Goal: Information Seeking & Learning: Understand process/instructions

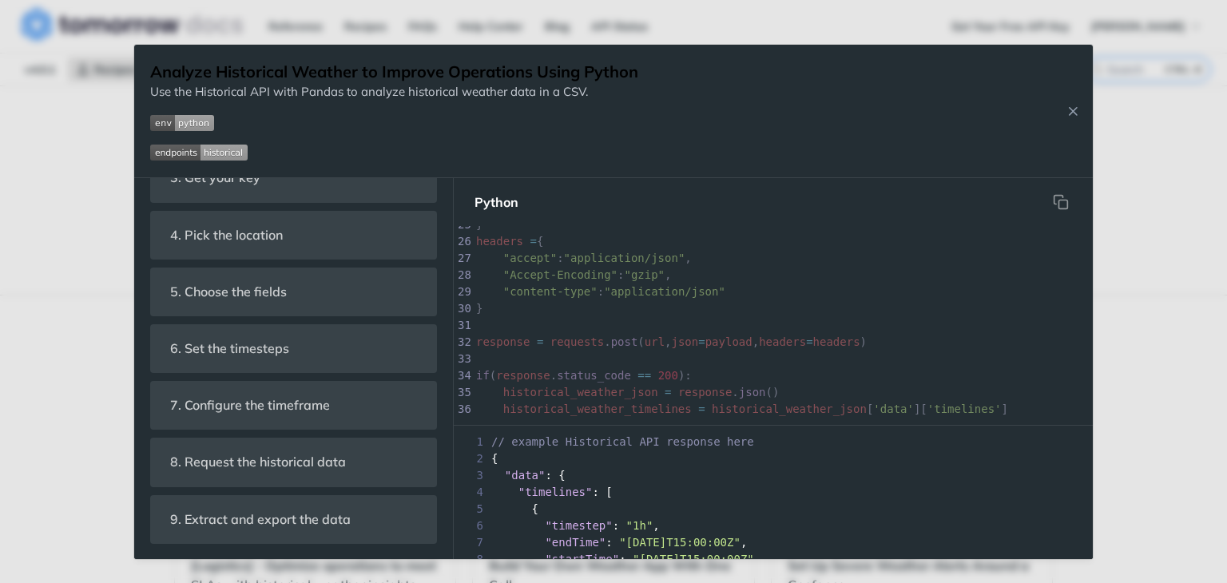
scroll to position [622, 0]
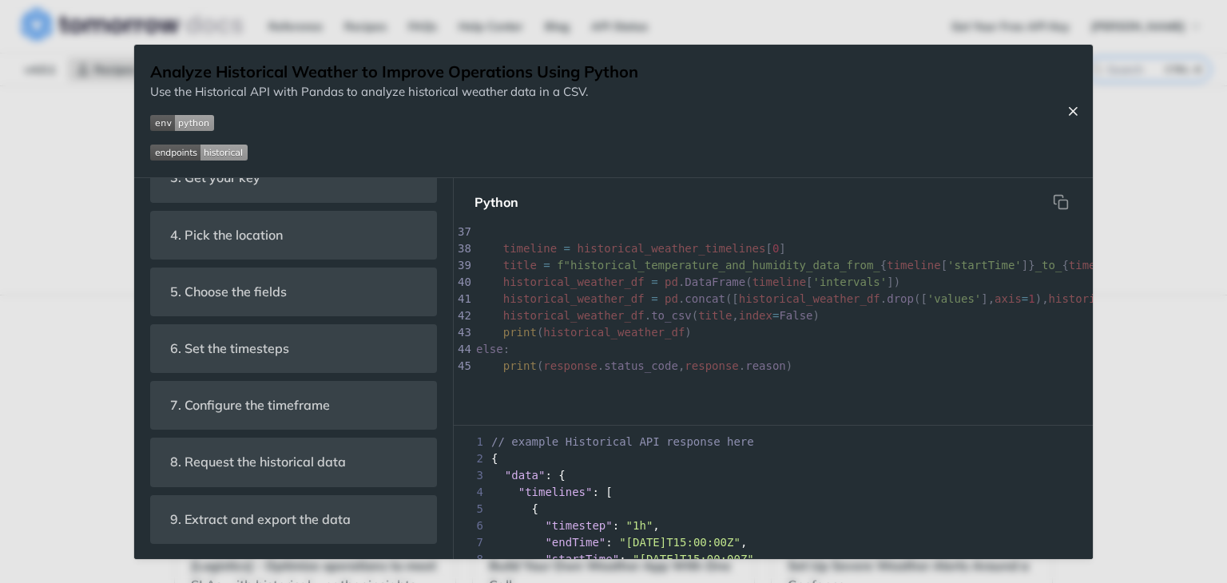
click at [1076, 112] on icon "Close Recipe" at bounding box center [1073, 111] width 14 height 14
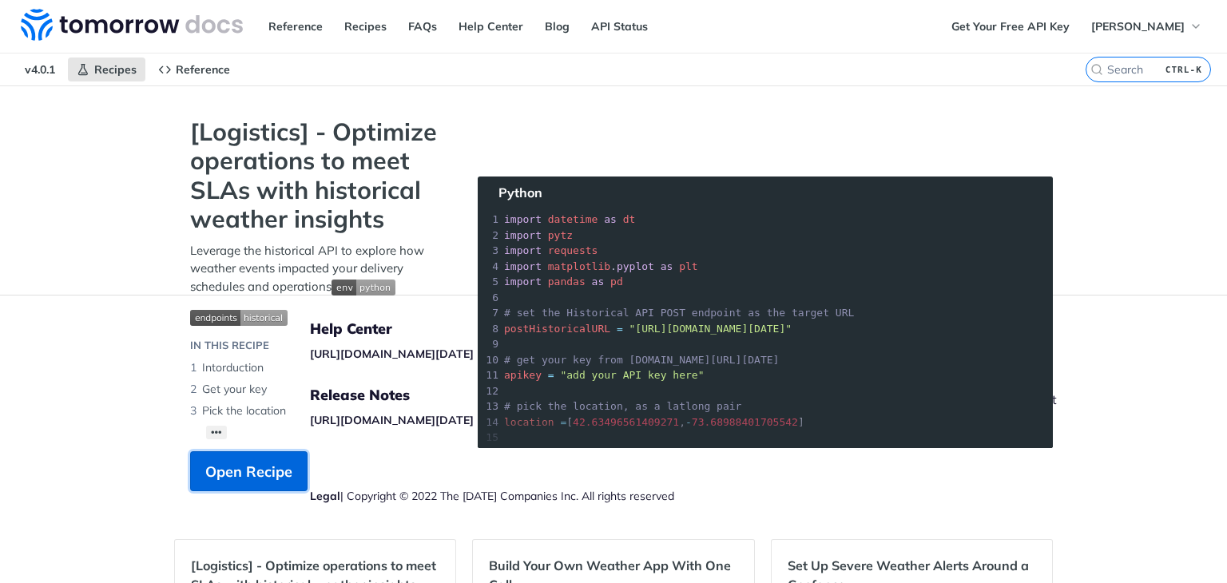
click at [217, 471] on span "Open Recipe" at bounding box center [248, 472] width 87 height 22
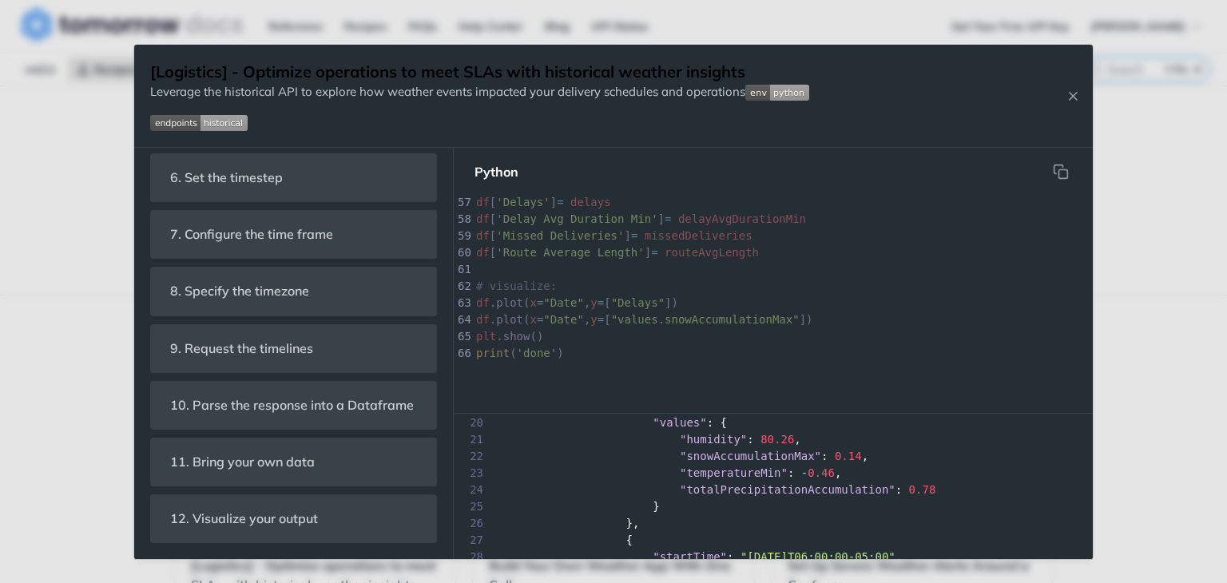
scroll to position [328, 0]
click at [1062, 95] on button "Close Recipe" at bounding box center [1073, 96] width 24 height 16
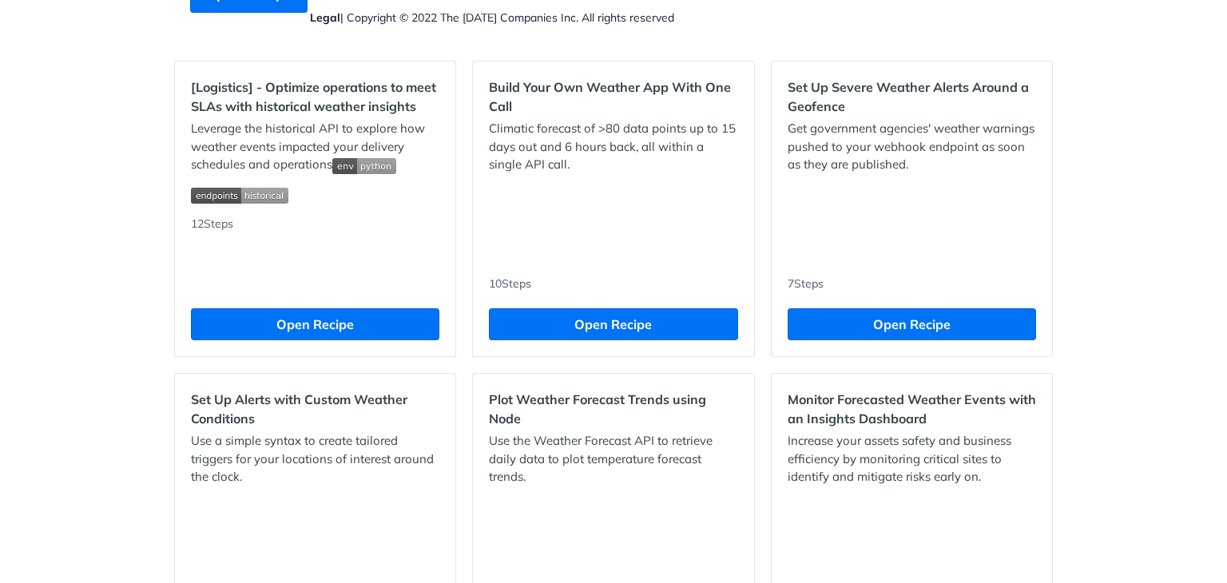
scroll to position [479, 0]
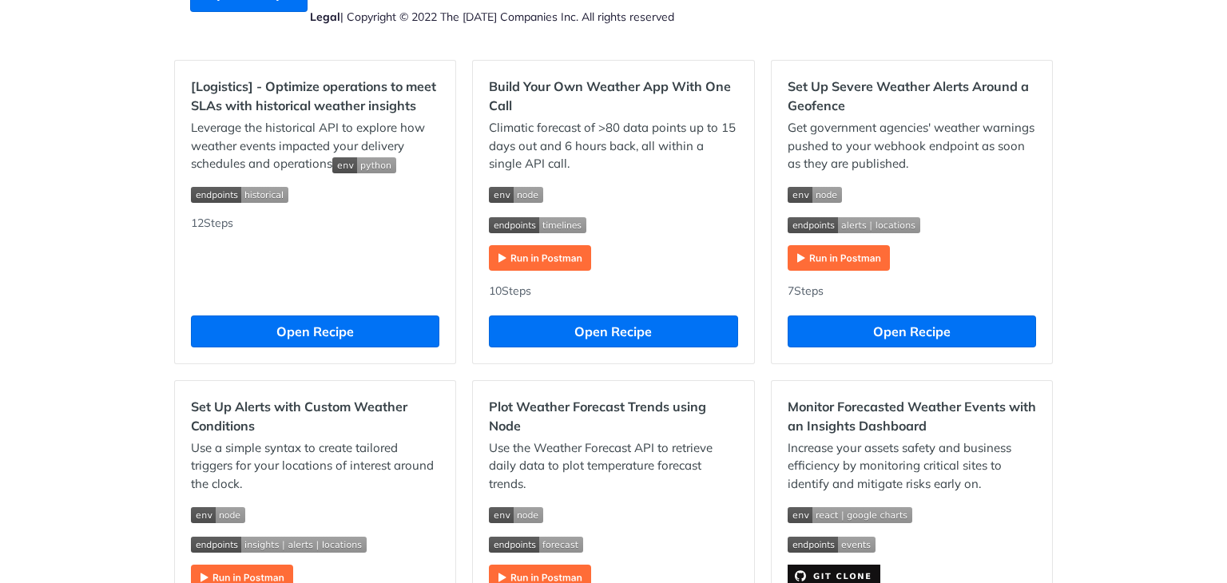
click at [376, 461] on p "Use a simple syntax to create tailored triggers for your locations of interest …" at bounding box center [315, 466] width 248 height 54
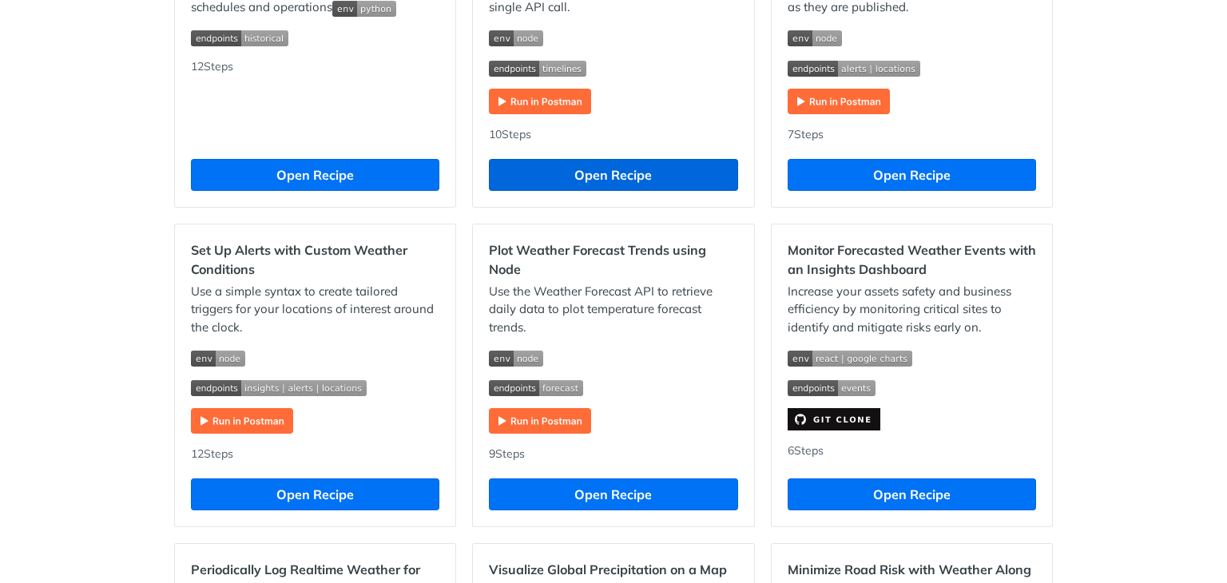
scroll to position [0, 0]
click at [632, 165] on button "Open Recipe" at bounding box center [613, 175] width 248 height 32
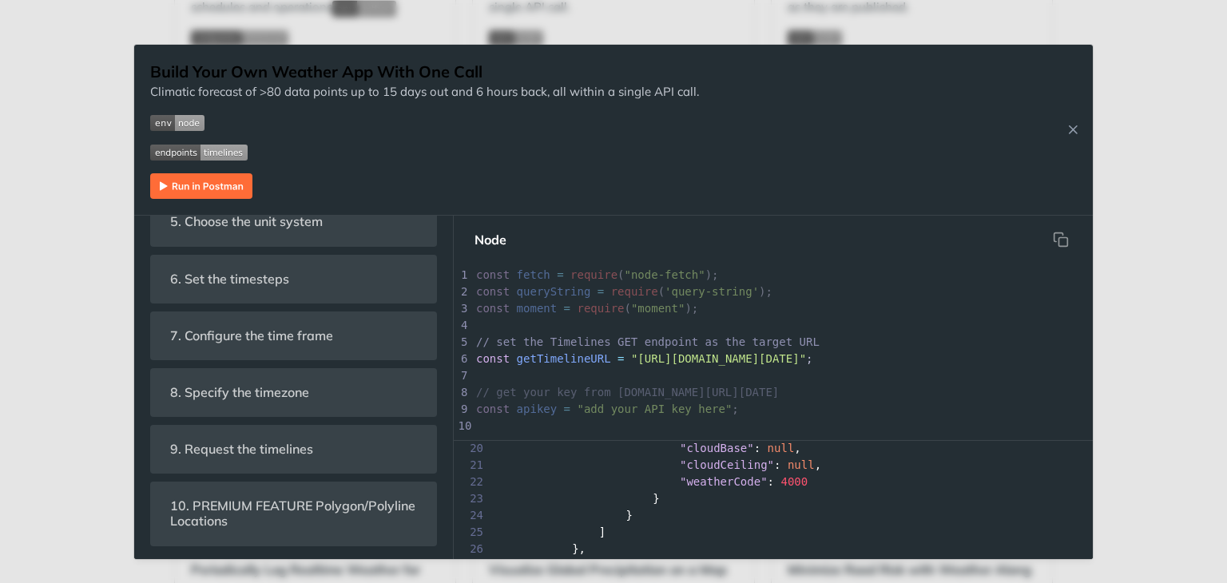
click at [224, 185] on img "Expand image" at bounding box center [201, 186] width 102 height 26
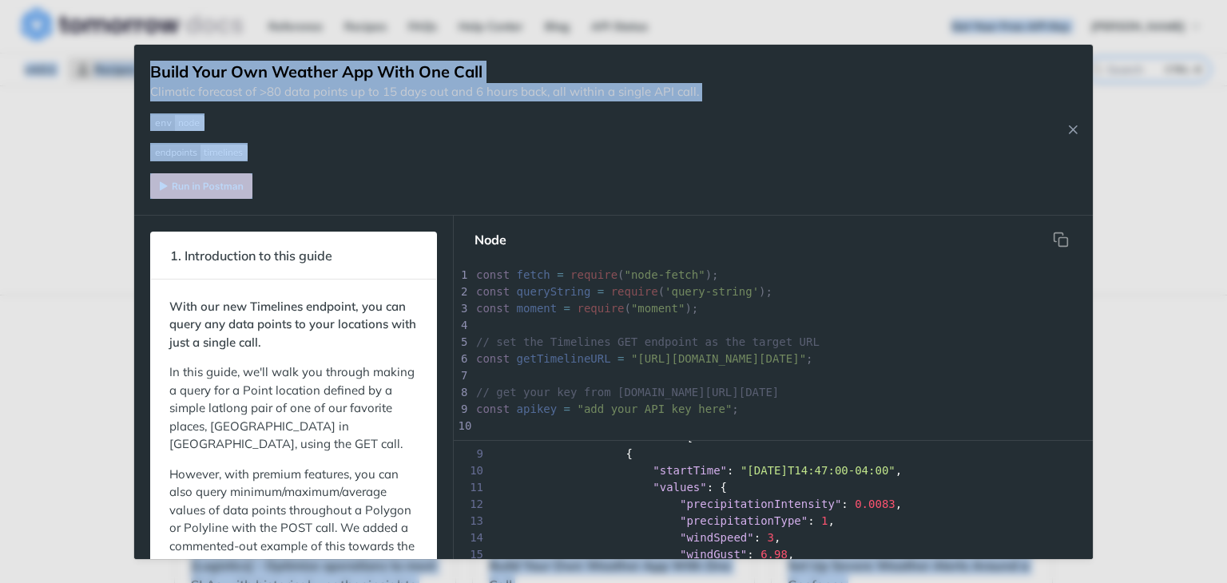
drag, startPoint x: 900, startPoint y: 100, endPoint x: 899, endPoint y: -6, distance: 105.5
click at [899, 0] on html "Jump to Content Reference Recipes FAQs Help Center Blog API Status Recipes Refe…" at bounding box center [613, 291] width 1227 height 583
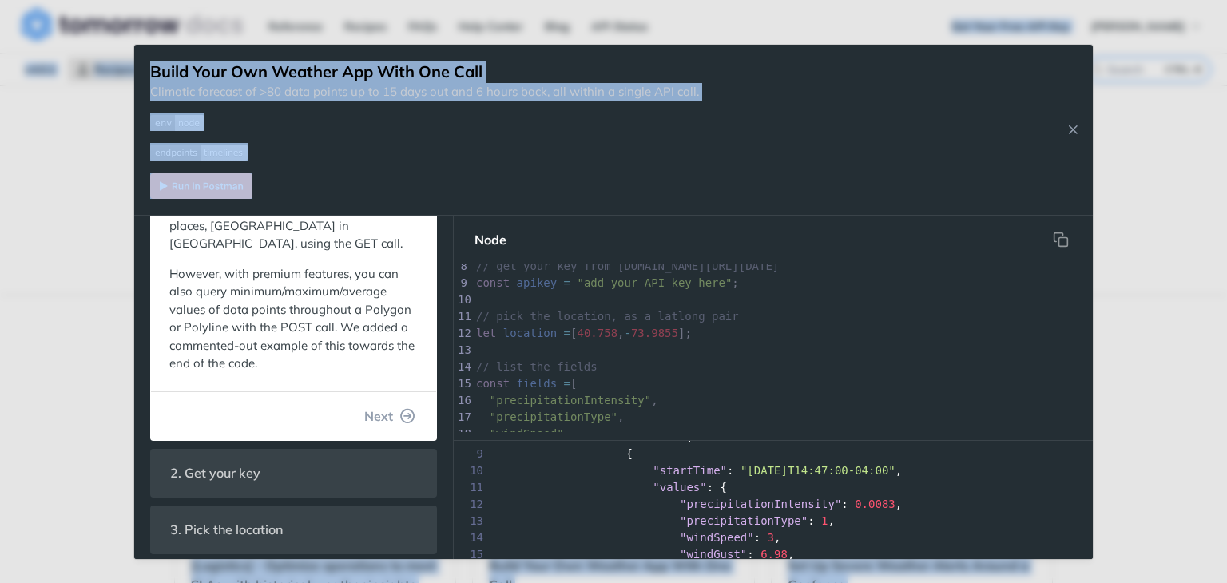
scroll to position [374, 0]
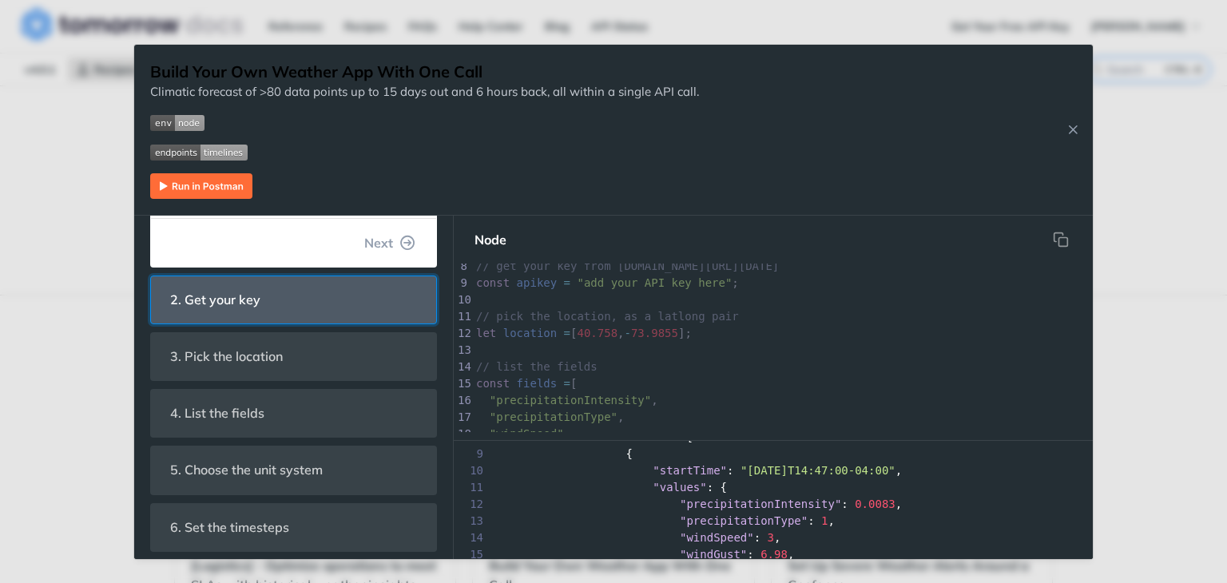
click at [230, 309] on span "2. Get your key" at bounding box center [215, 299] width 113 height 31
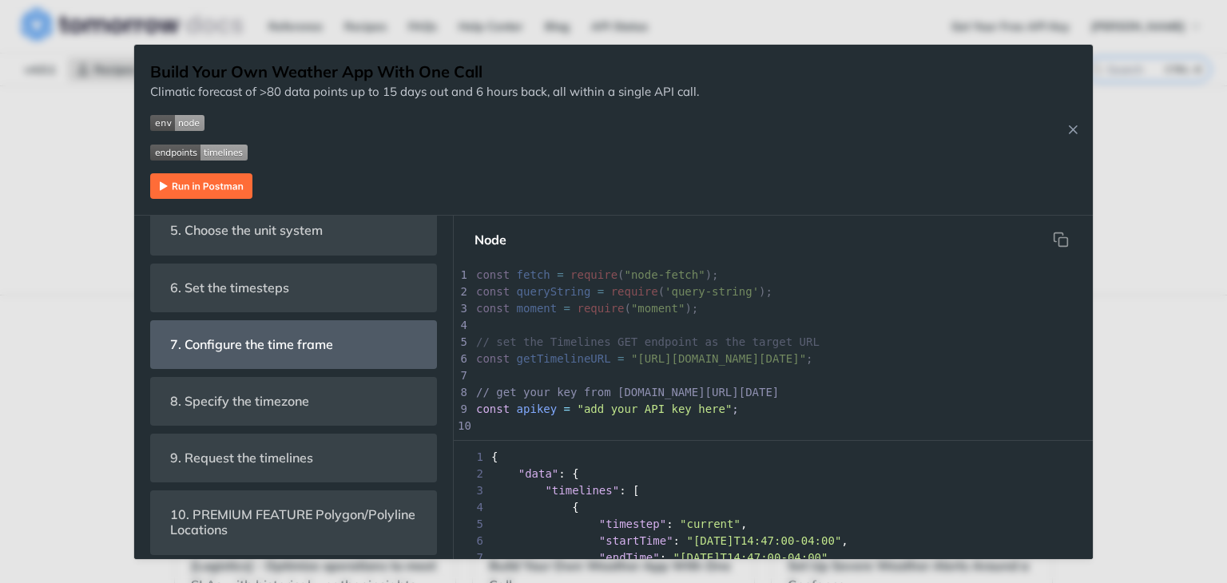
scroll to position [400, 0]
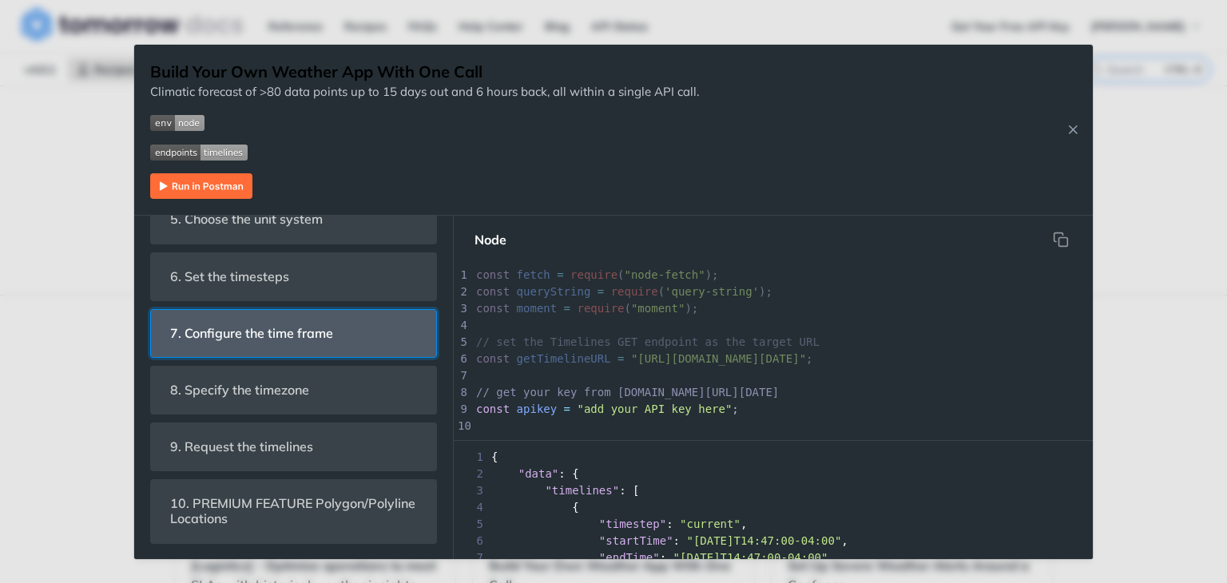
click at [252, 340] on span "7. Configure the time frame" at bounding box center [251, 333] width 185 height 31
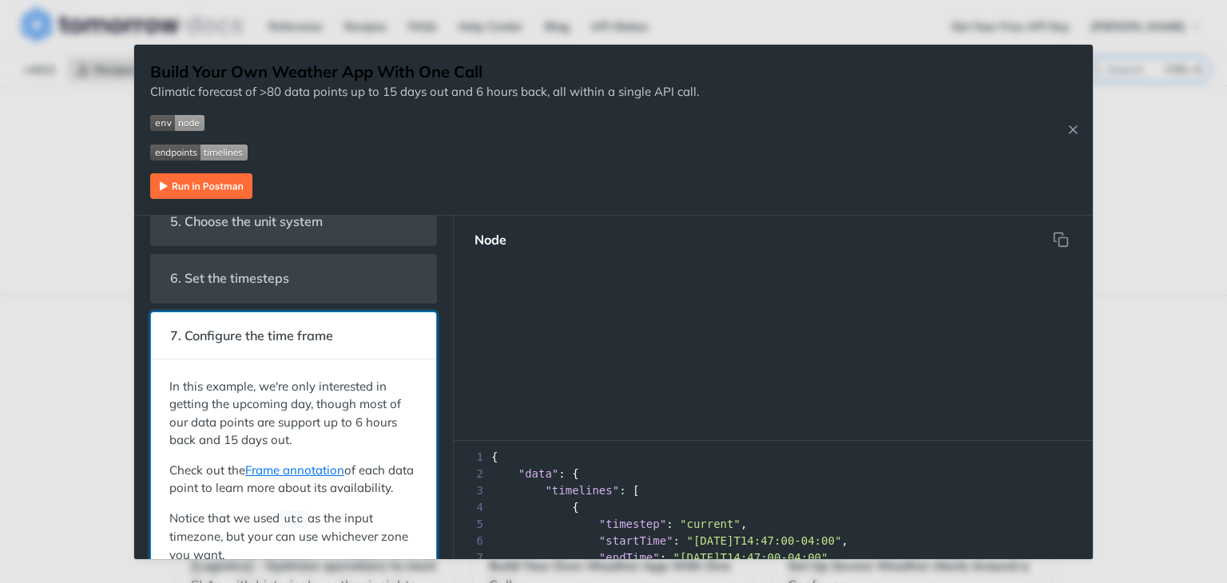
scroll to position [507, 0]
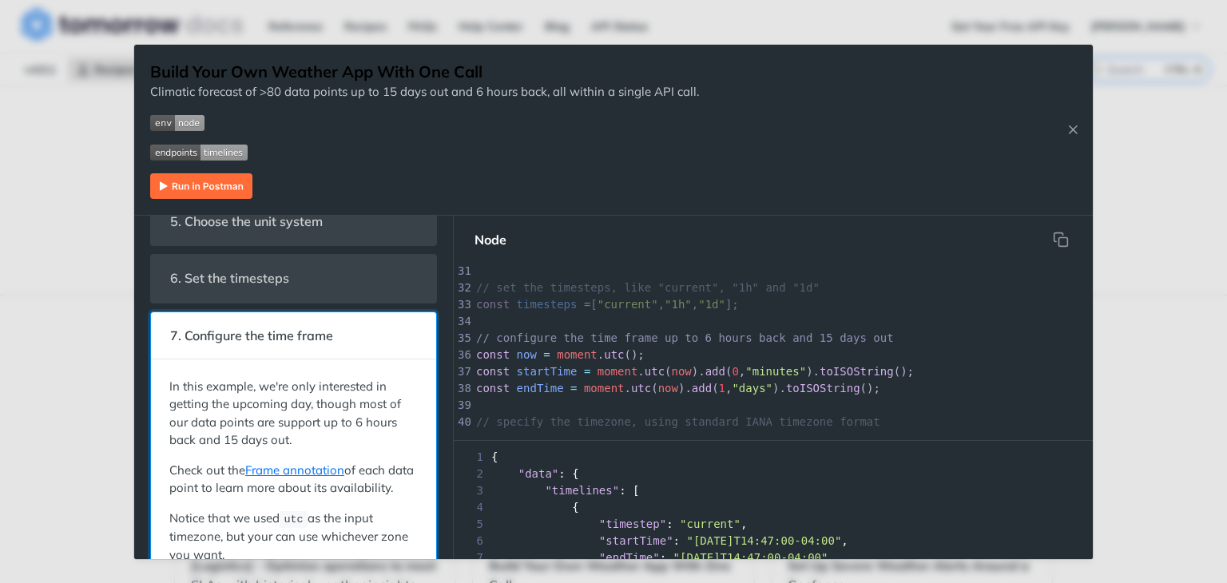
click at [252, 340] on span "7. Configure the time frame" at bounding box center [251, 335] width 185 height 31
click at [188, 331] on span "7. Configure the time frame" at bounding box center [251, 335] width 185 height 31
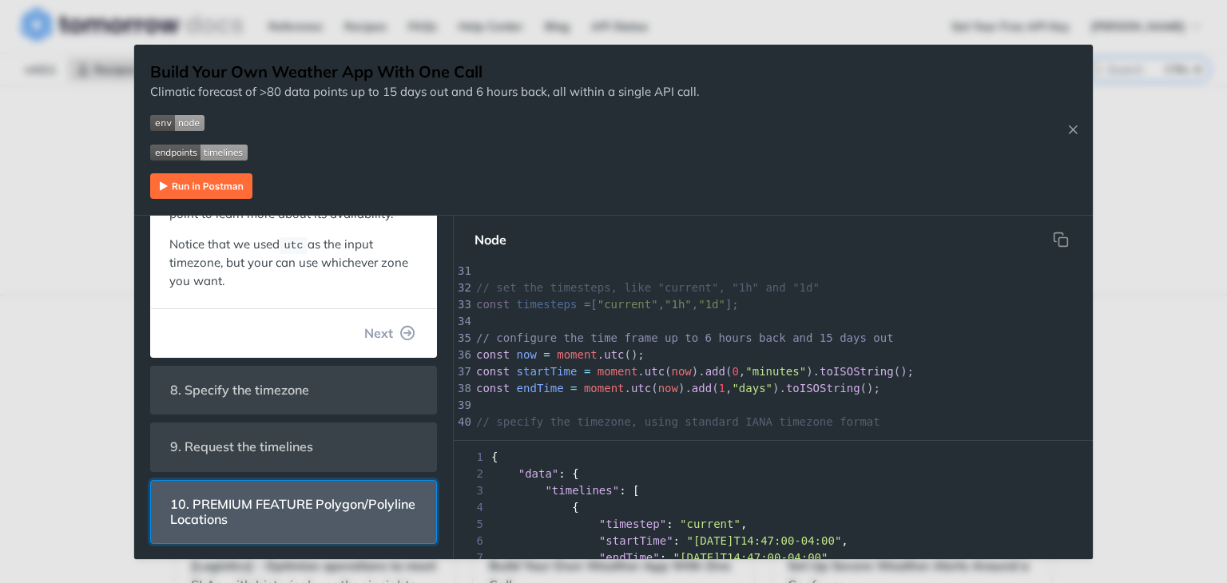
click at [249, 503] on span "10. PREMIUM FEATURE Polygon/Polyline Locations" at bounding box center [293, 512] width 269 height 46
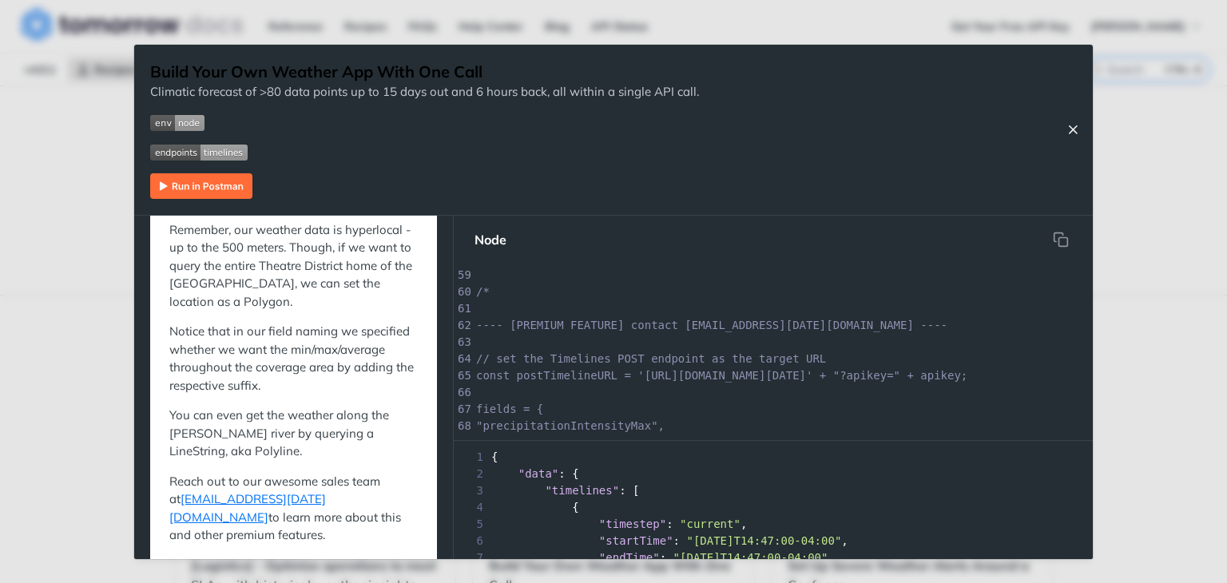
click at [1066, 129] on icon "Close Recipe" at bounding box center [1073, 129] width 14 height 14
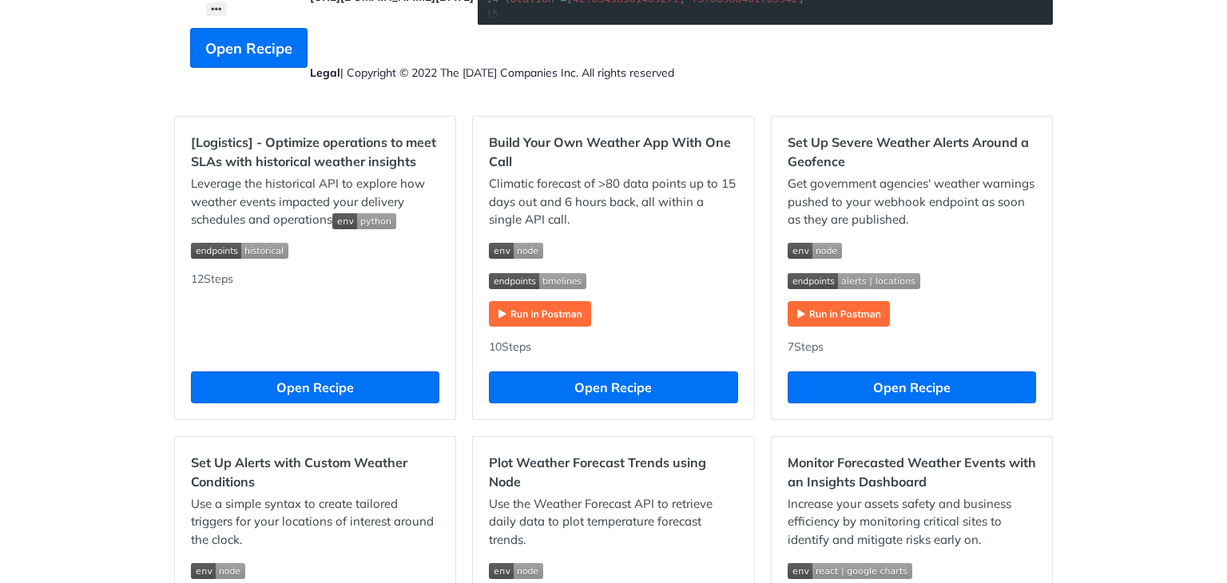
scroll to position [402, 0]
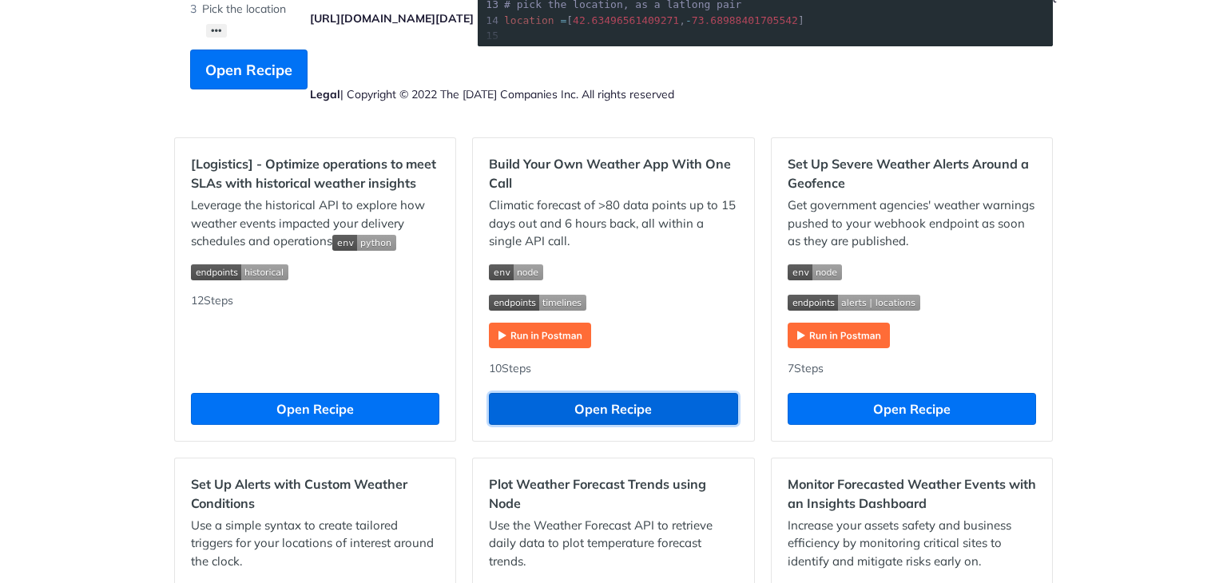
click at [594, 397] on button "Open Recipe" at bounding box center [613, 409] width 248 height 32
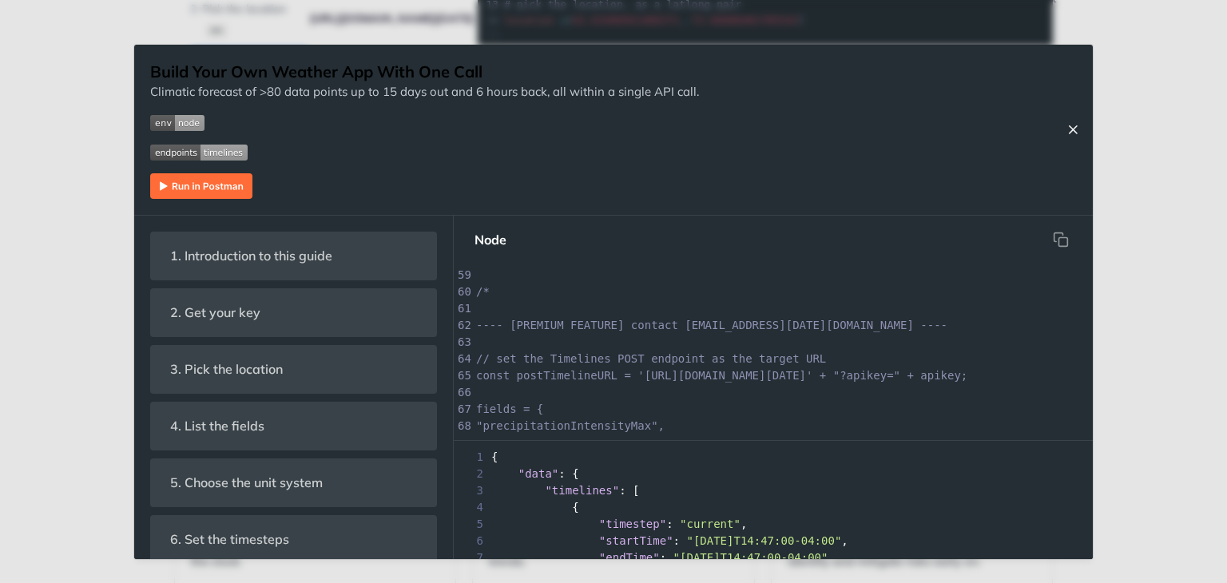
click at [1078, 127] on icon "Close Recipe" at bounding box center [1073, 129] width 14 height 14
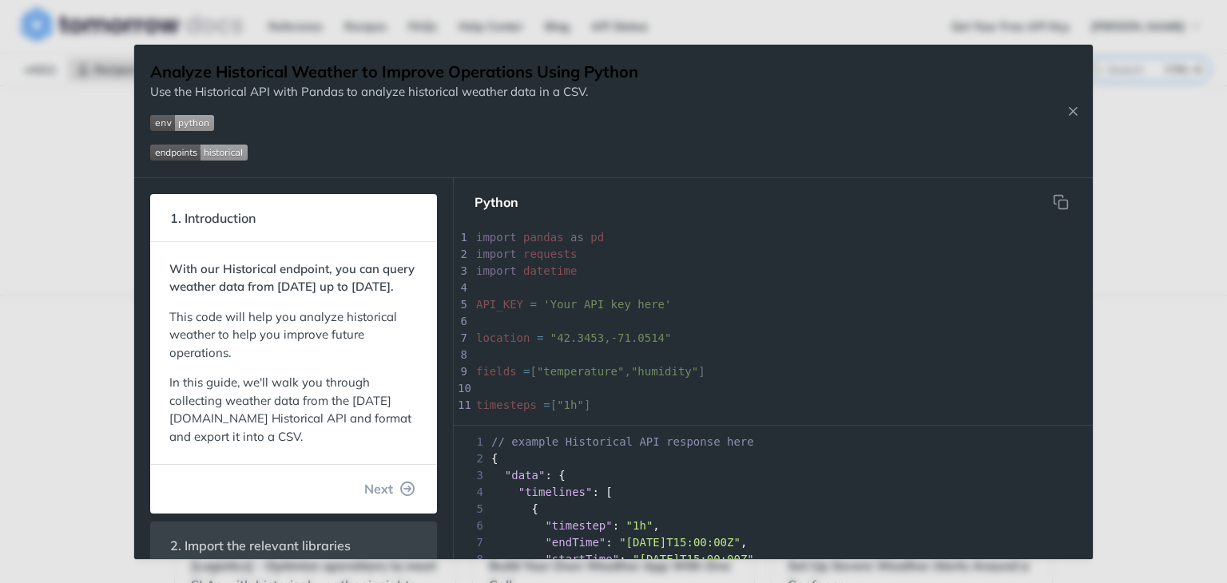
scroll to position [99, 0]
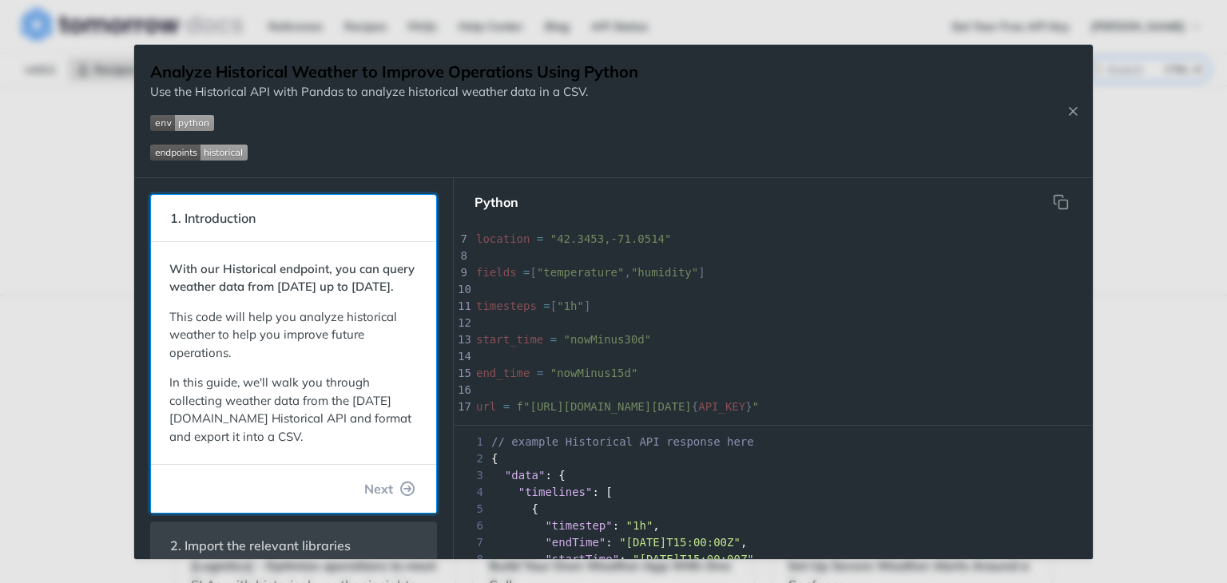
click at [197, 216] on span "1. Introduction" at bounding box center [213, 218] width 108 height 31
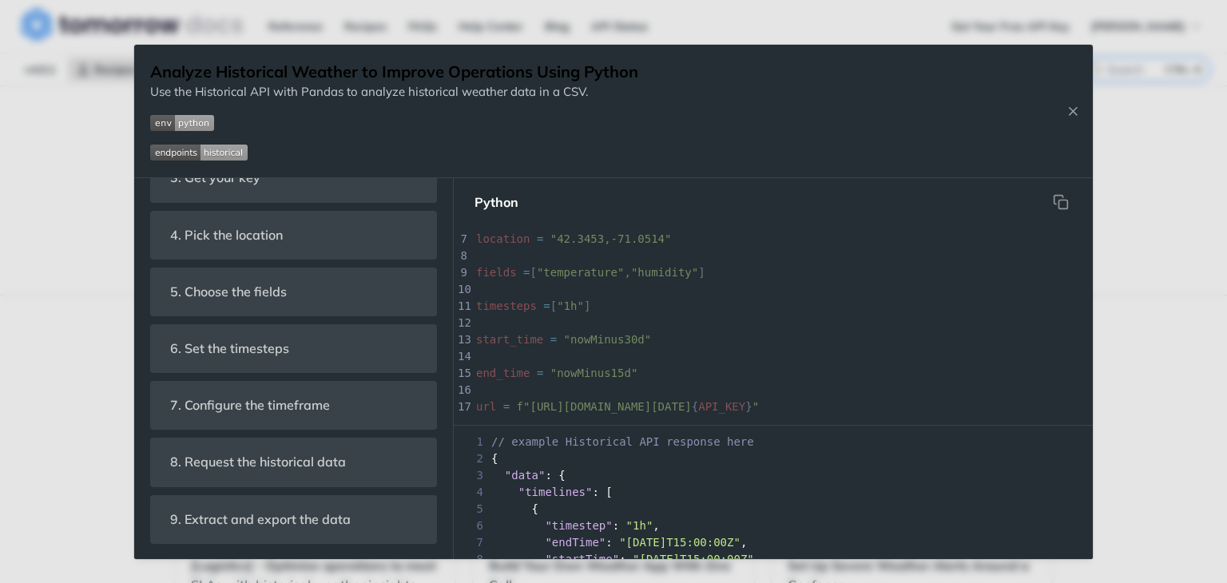
scroll to position [441, 0]
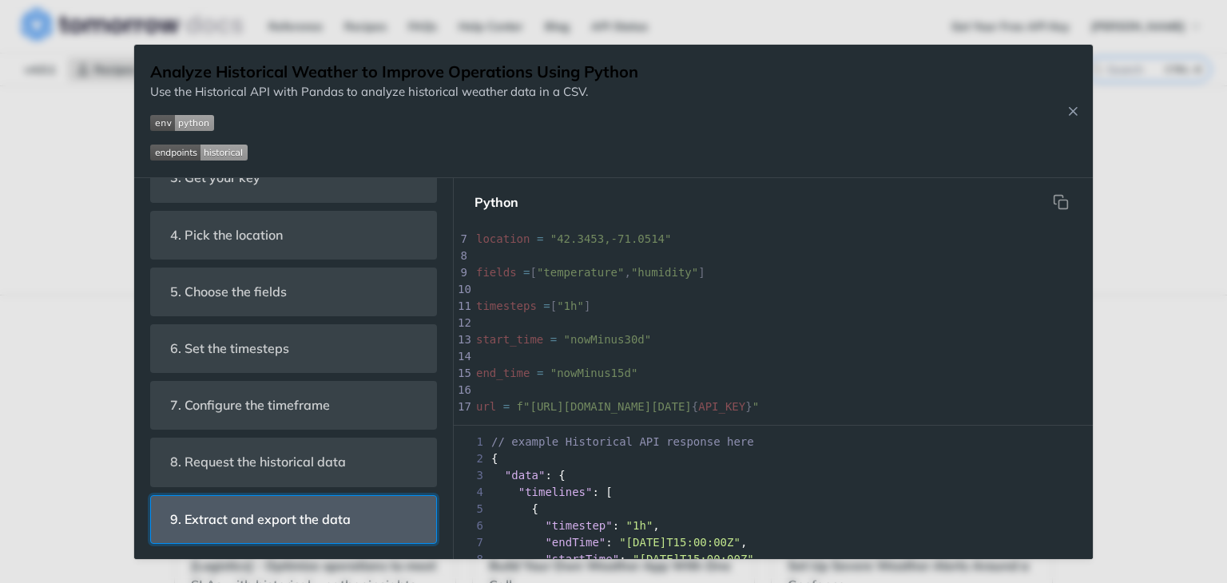
click at [308, 508] on span "9. Extract and export the data" at bounding box center [260, 519] width 203 height 31
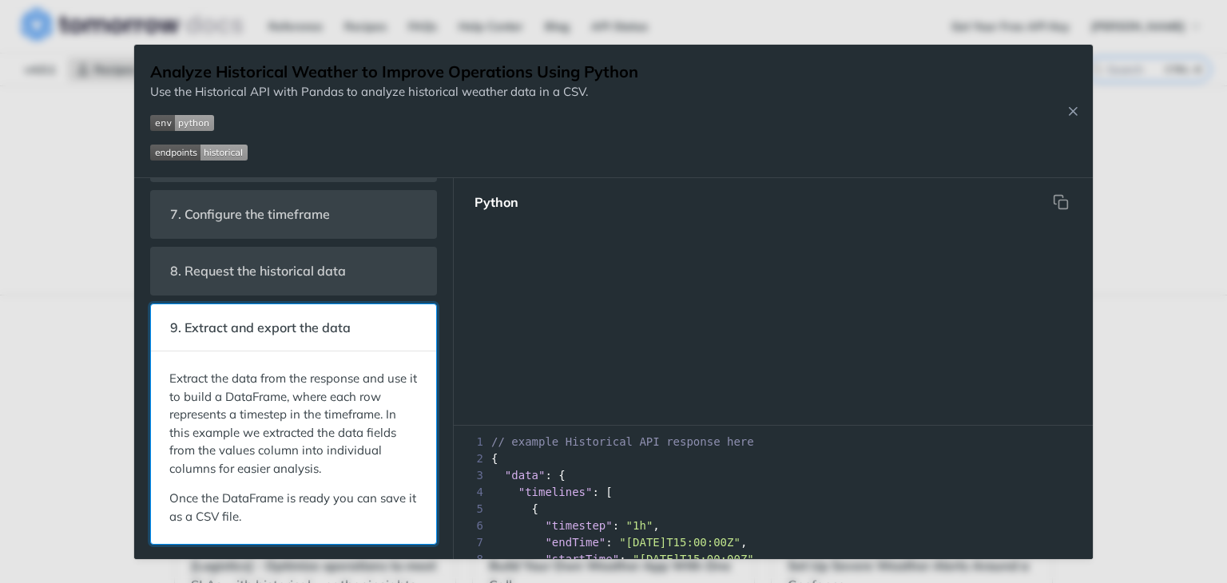
scroll to position [537, 0]
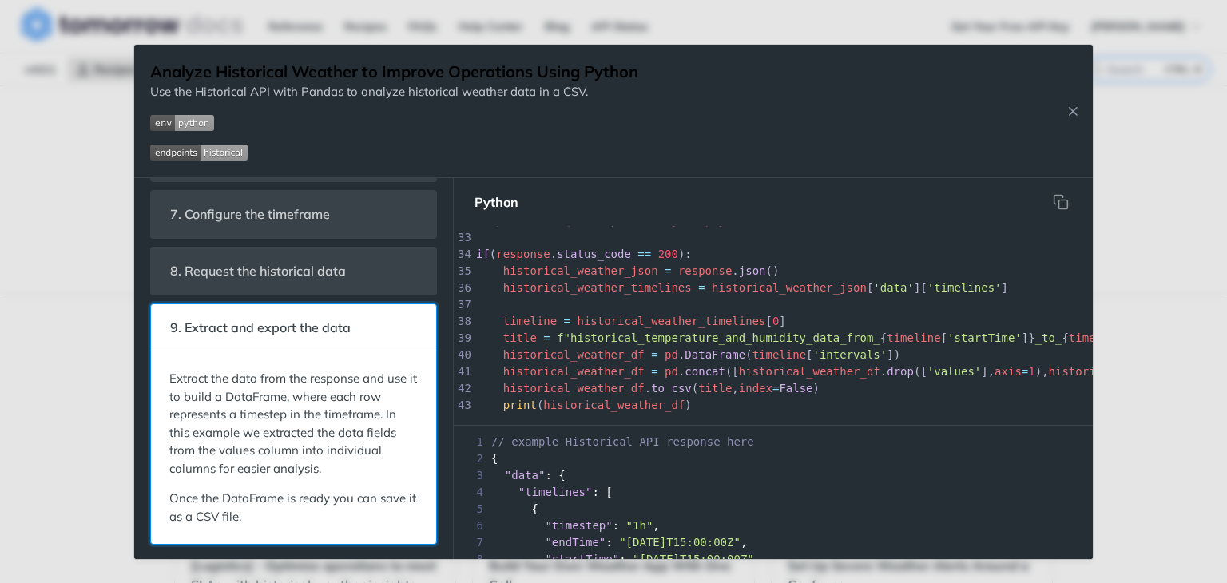
click at [173, 320] on span "9. Extract and export the data" at bounding box center [260, 327] width 203 height 31
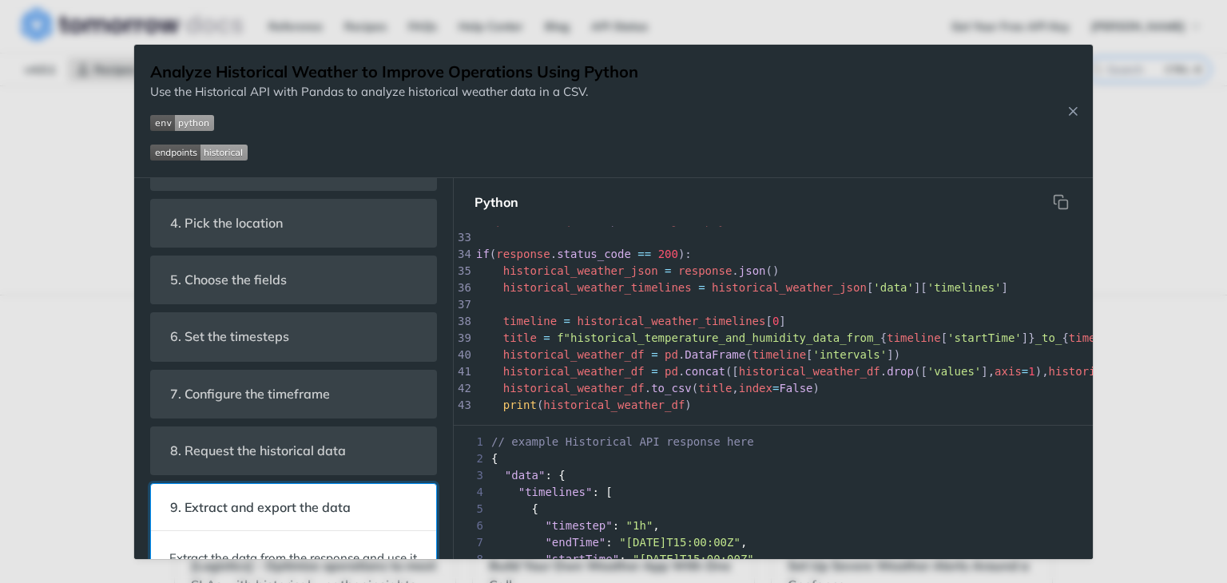
scroll to position [0, 0]
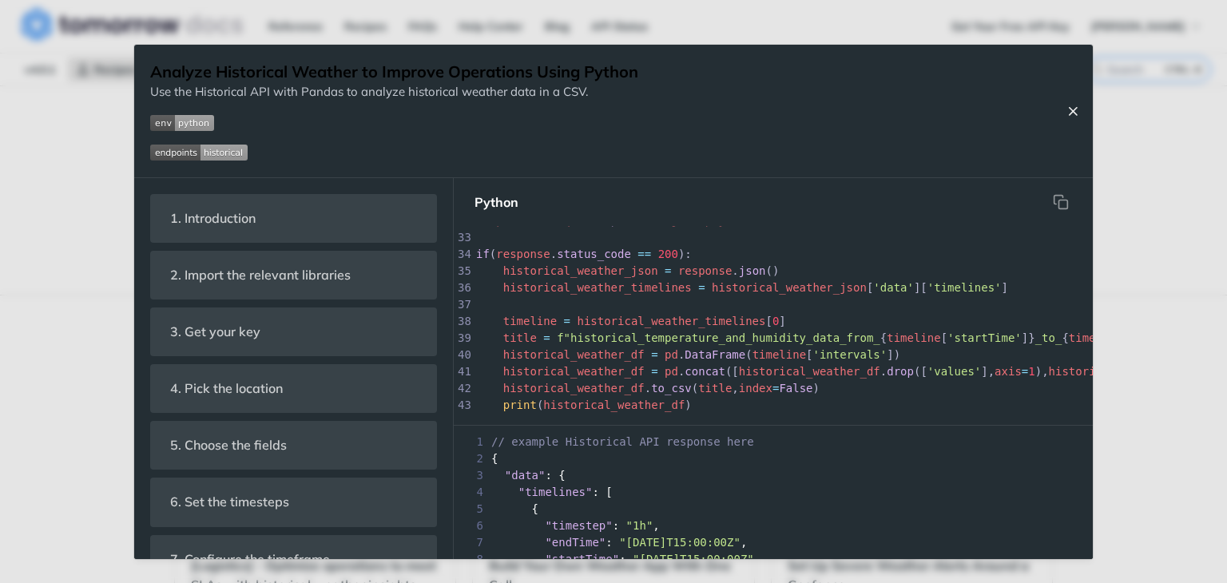
click at [1064, 103] on button "Close Recipe" at bounding box center [1073, 111] width 24 height 16
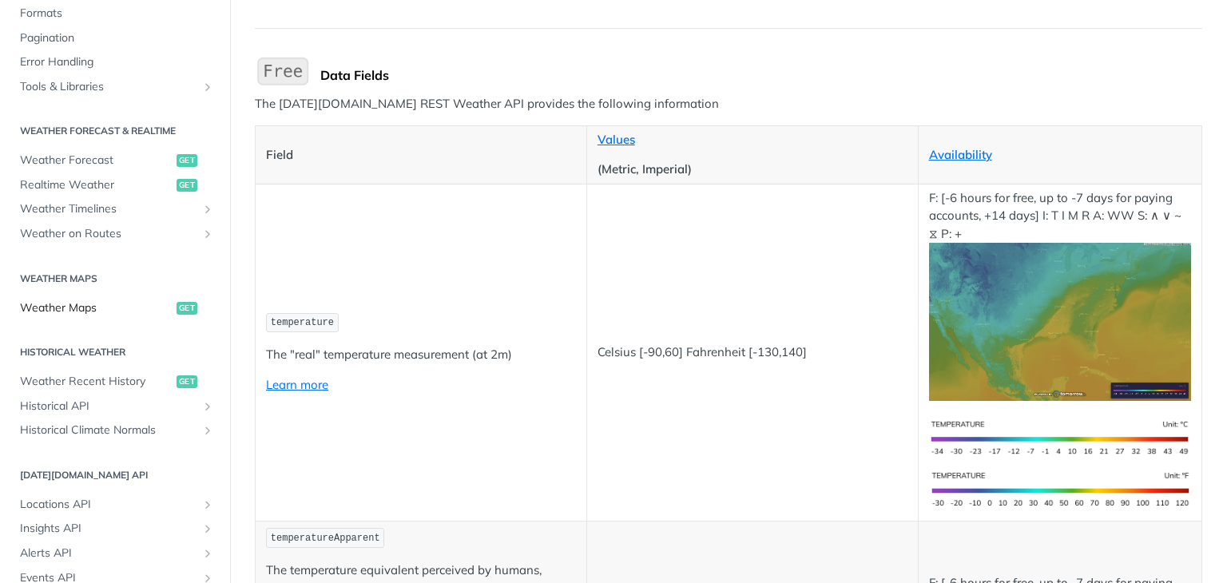
scroll to position [635, 0]
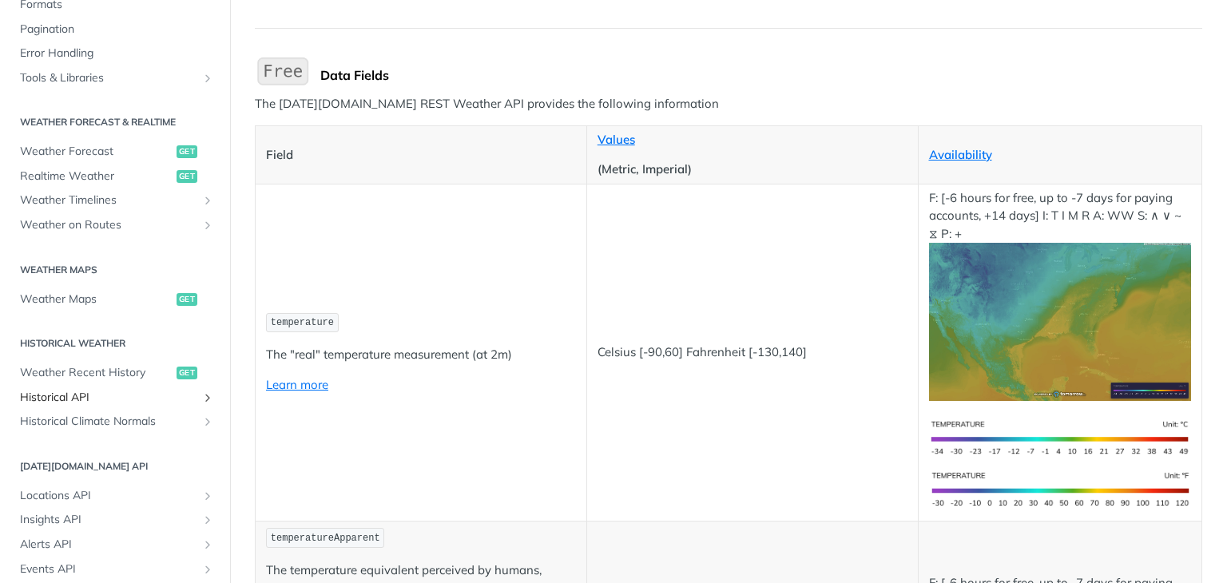
click at [126, 387] on link "Historical API" at bounding box center [115, 398] width 206 height 24
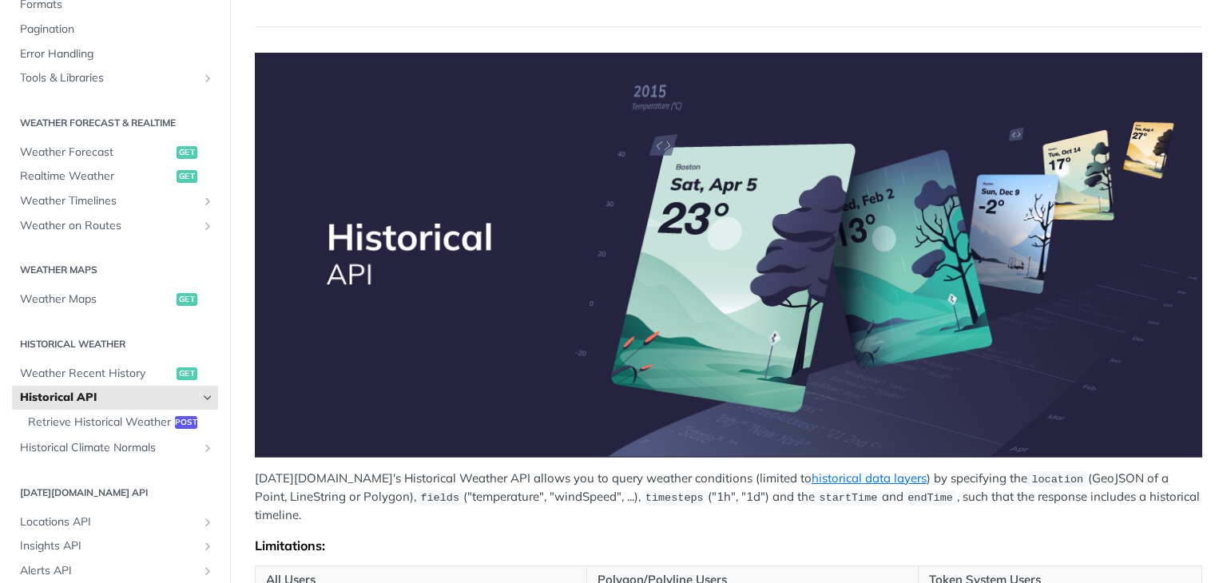
scroll to position [383, 0]
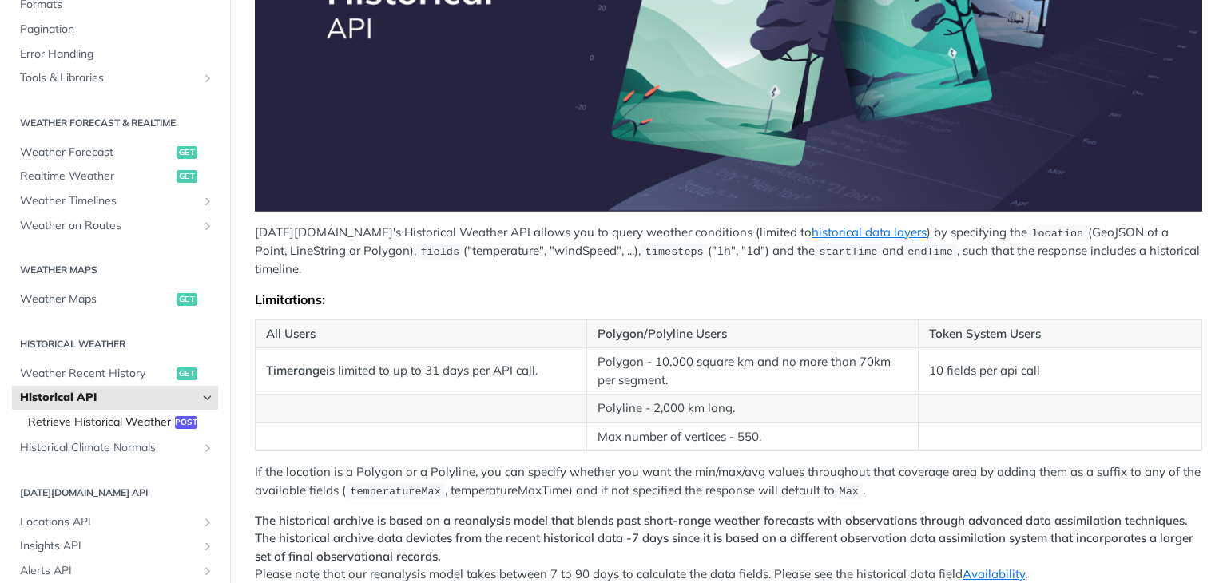
click at [130, 431] on span "Retrieve Historical Weather" at bounding box center [99, 423] width 143 height 16
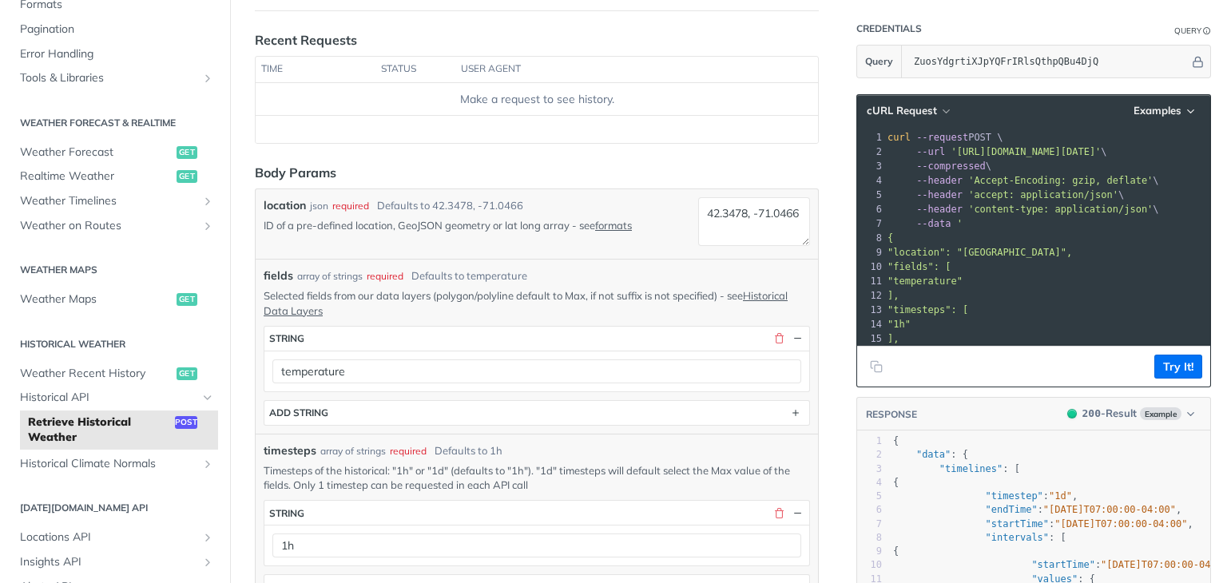
scroll to position [181, 0]
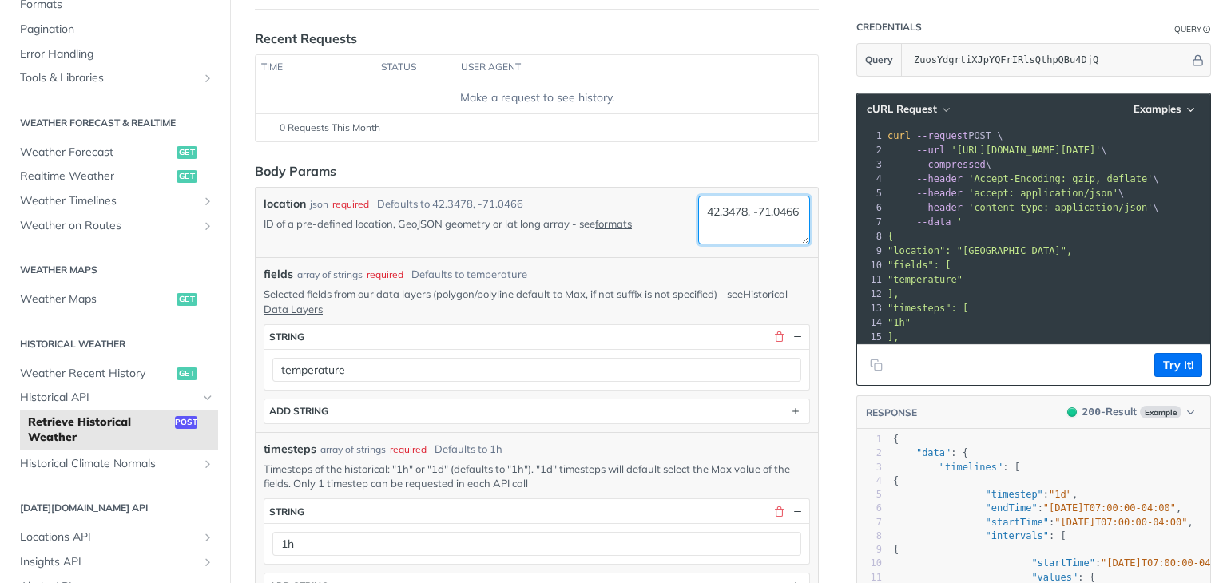
drag, startPoint x: 745, startPoint y: 222, endPoint x: 690, endPoint y: 209, distance: 56.8
click at [698, 209] on textarea "42.3478, -71.0466" at bounding box center [754, 220] width 112 height 49
drag, startPoint x: 713, startPoint y: 211, endPoint x: 691, endPoint y: 217, distance: 22.3
click at [698, 217] on textarea "17.7 17.1" at bounding box center [754, 220] width 112 height 49
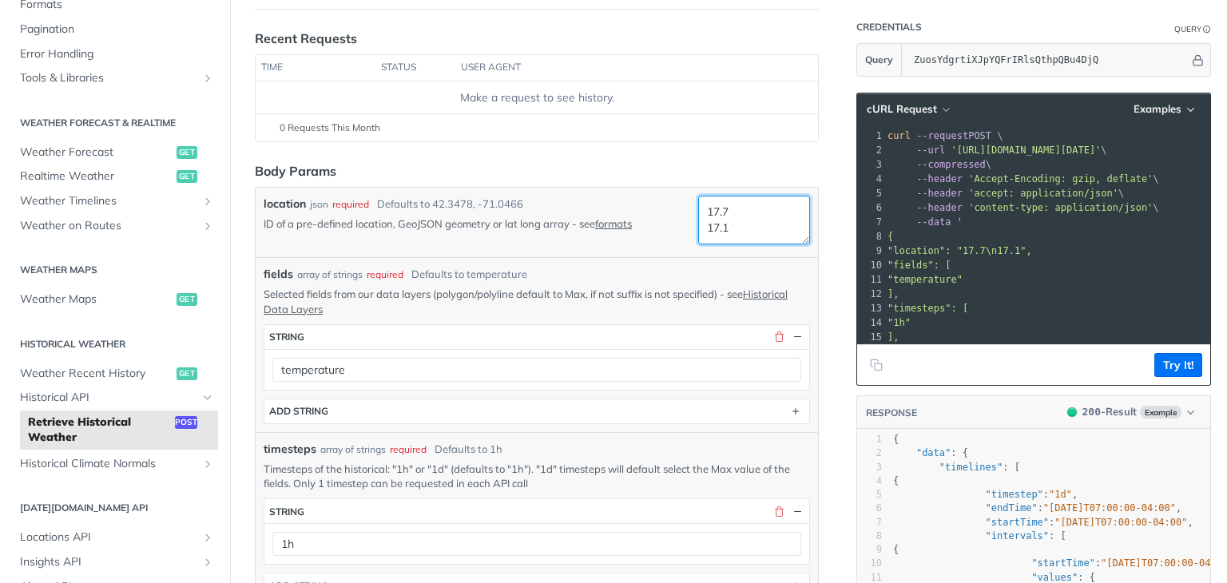
drag, startPoint x: 691, startPoint y: 217, endPoint x: 717, endPoint y: 215, distance: 26.4
click at [717, 215] on textarea "17.7 17.1" at bounding box center [754, 220] width 112 height 49
paste textarea "385"
paste textarea "78.486"
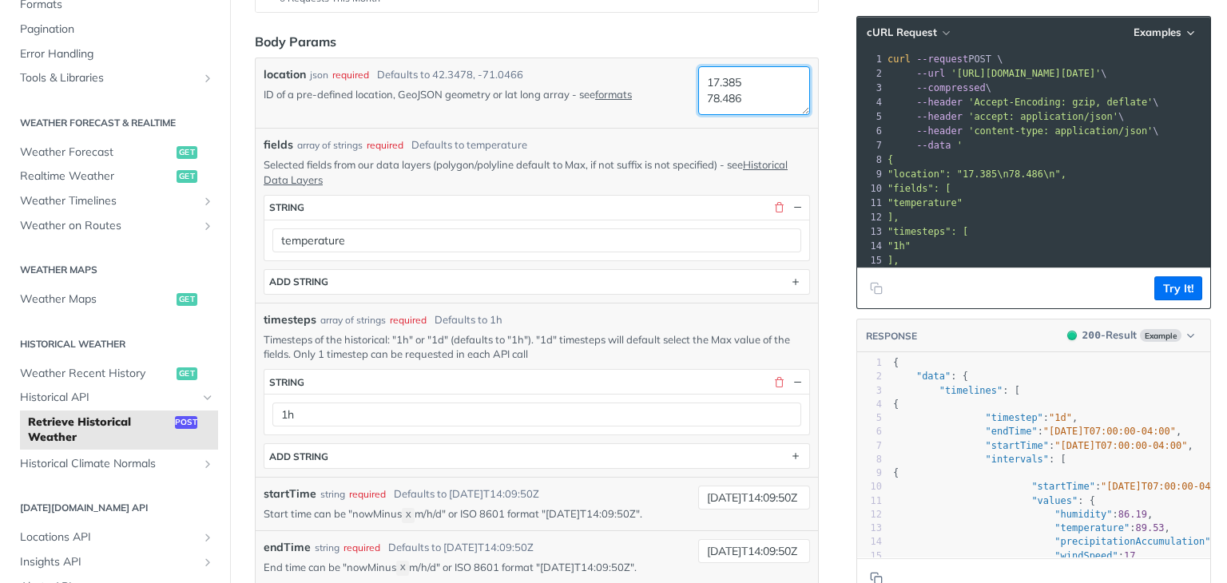
scroll to position [319, 0]
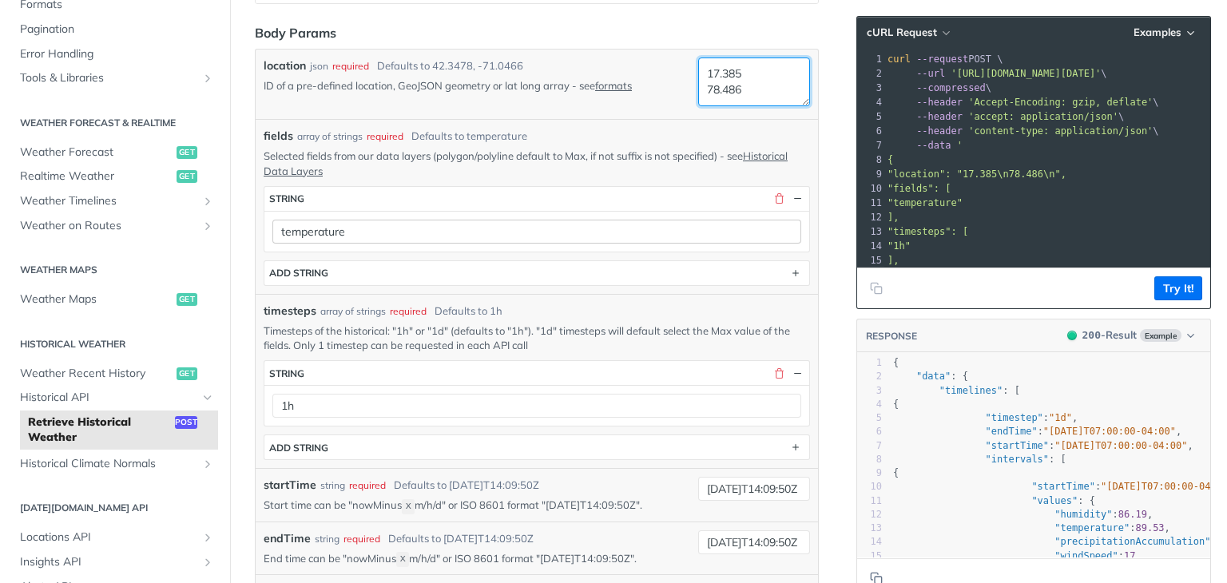
type textarea "17.385 78.486"
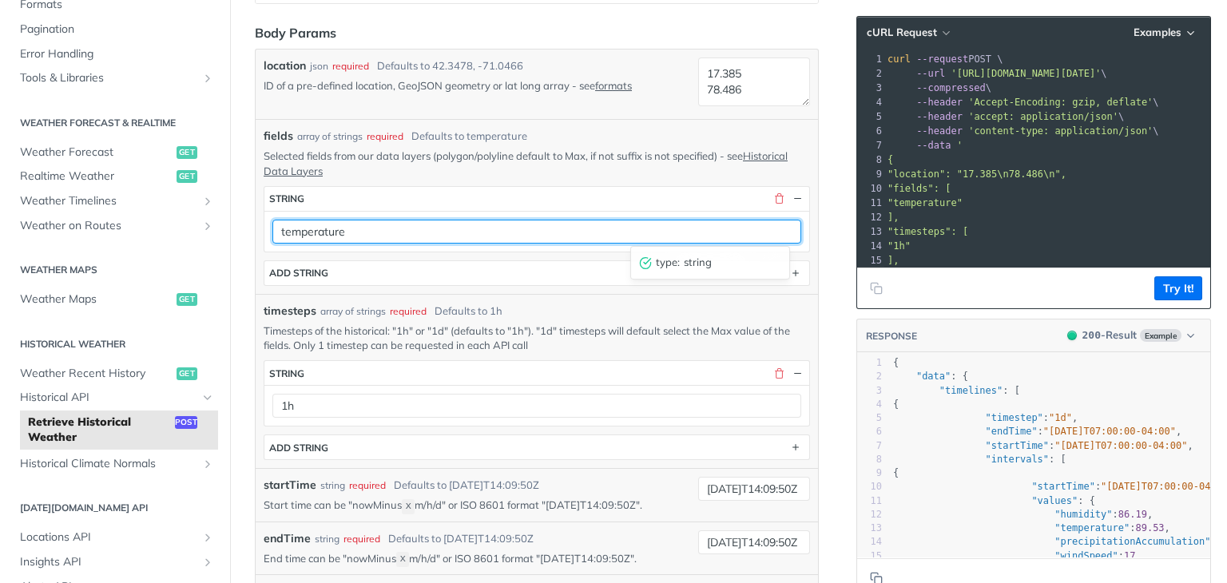
click at [611, 228] on input "temperature" at bounding box center [536, 232] width 529 height 24
type input "t"
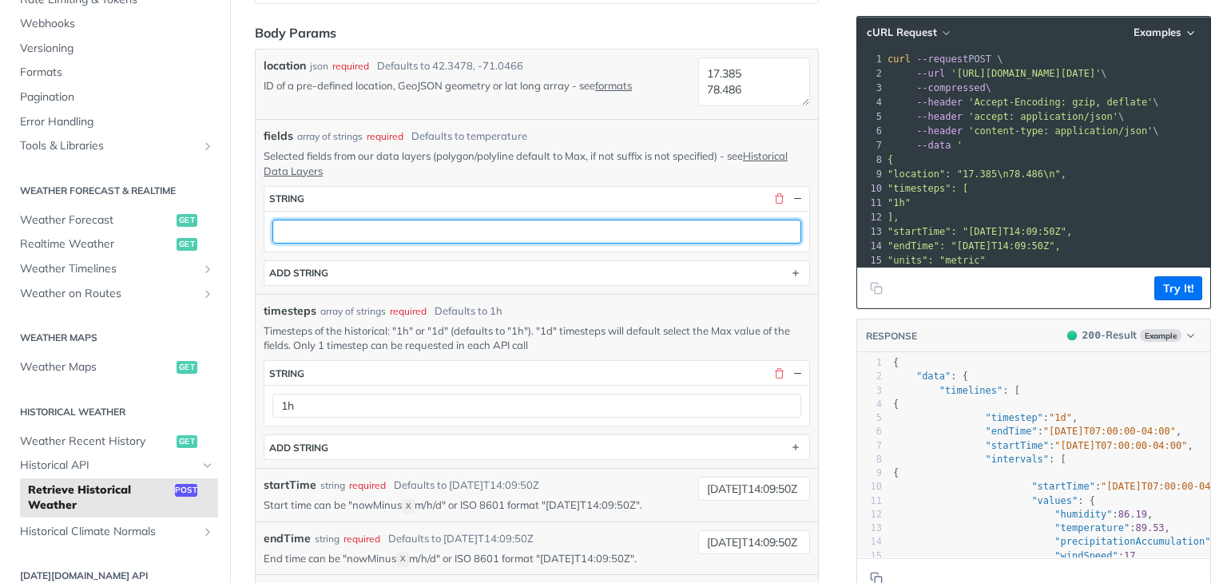
scroll to position [0, 0]
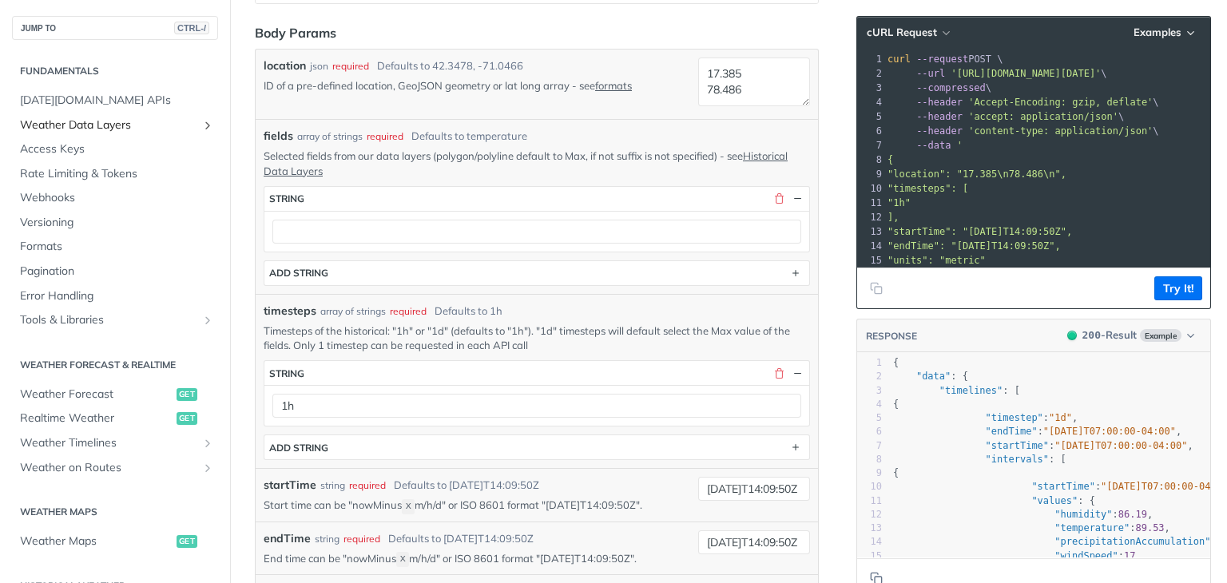
click at [114, 125] on span "Weather Data Layers" at bounding box center [108, 125] width 177 height 16
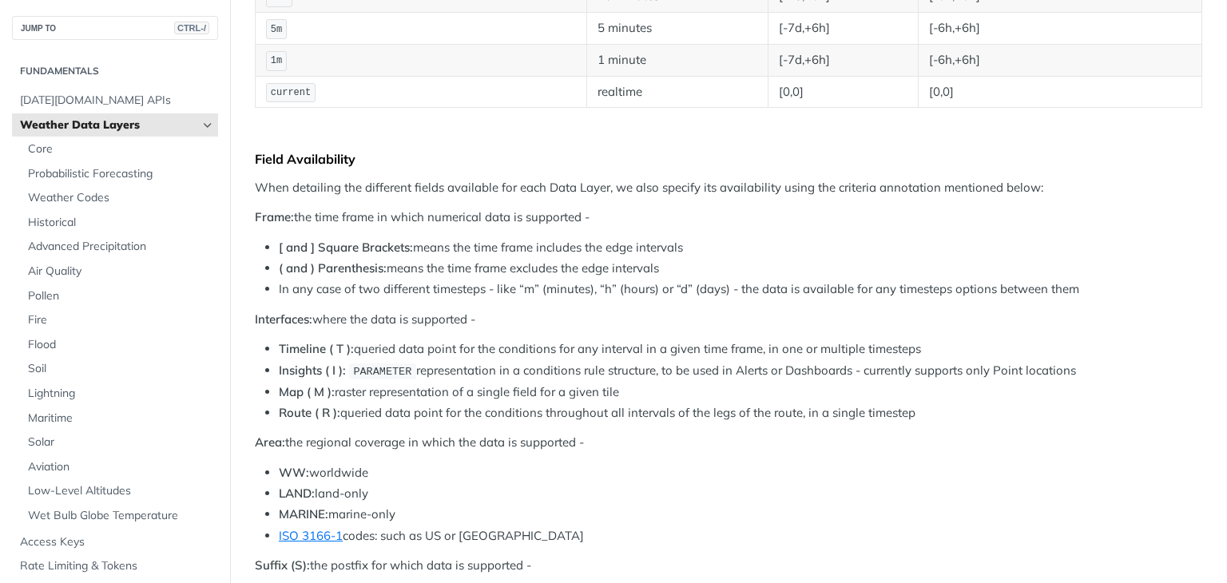
scroll to position [499, 0]
click at [45, 141] on link "Core" at bounding box center [119, 149] width 198 height 24
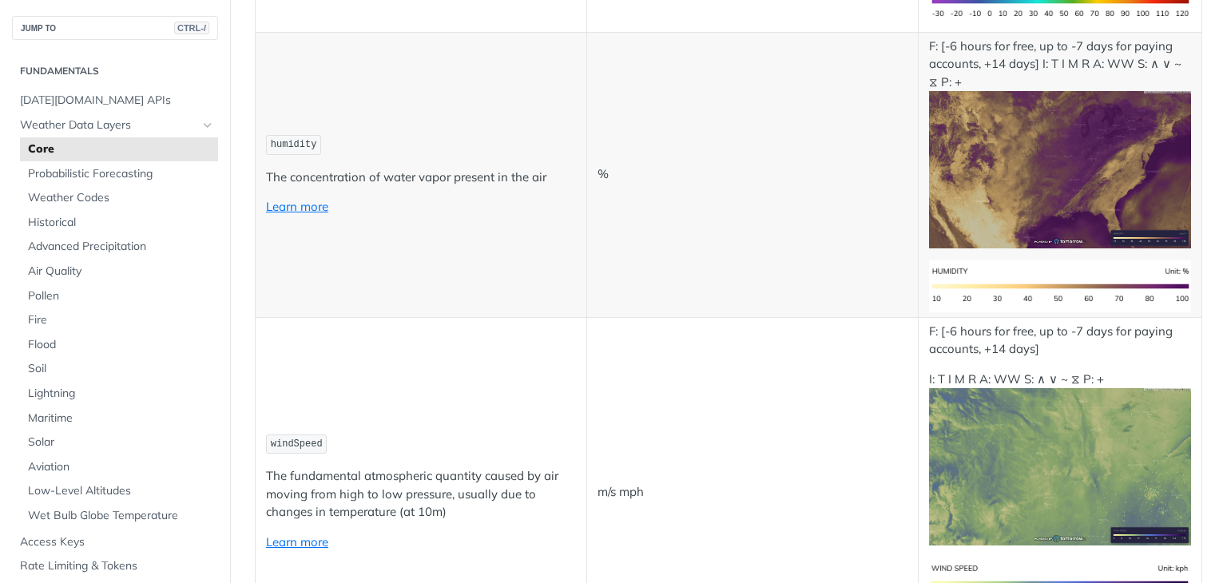
scroll to position [1168, 0]
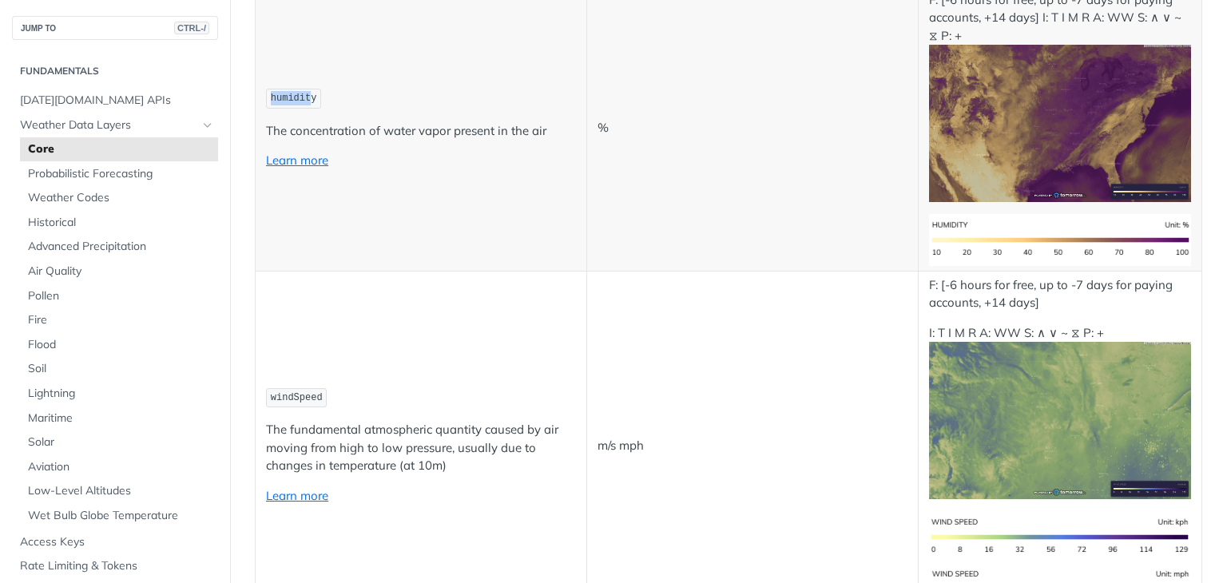
drag, startPoint x: 308, startPoint y: 87, endPoint x: 256, endPoint y: 85, distance: 52.0
click at [256, 85] on td "humidity The concentration of water vapor present in the air Learn more" at bounding box center [422, 128] width 332 height 285
click at [288, 93] on span "humidity" at bounding box center [294, 98] width 46 height 11
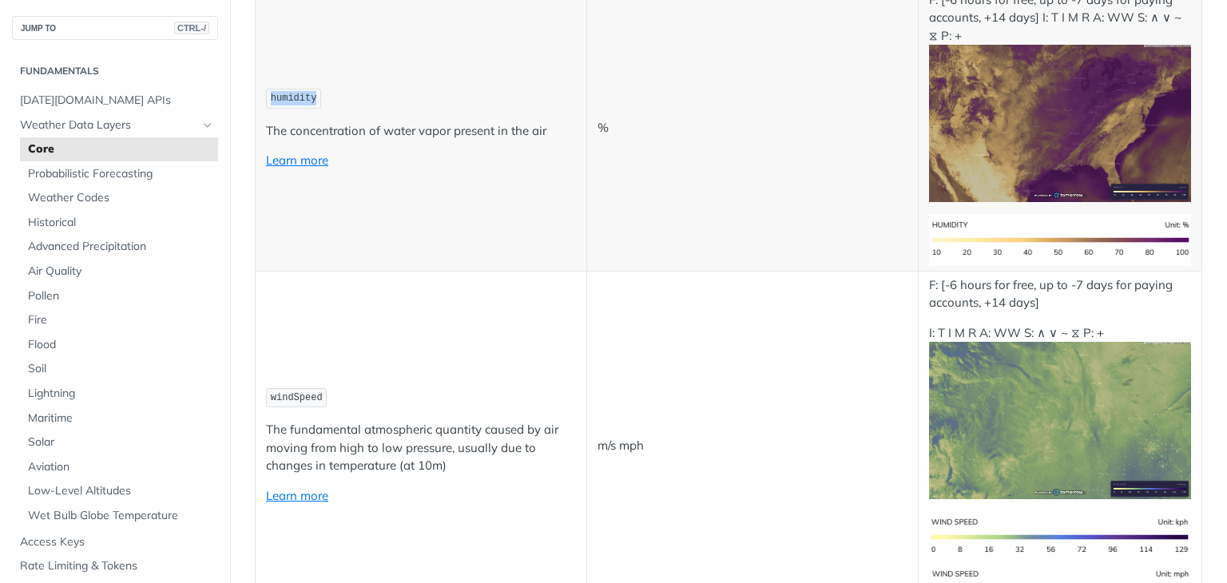
copy span "humidity"
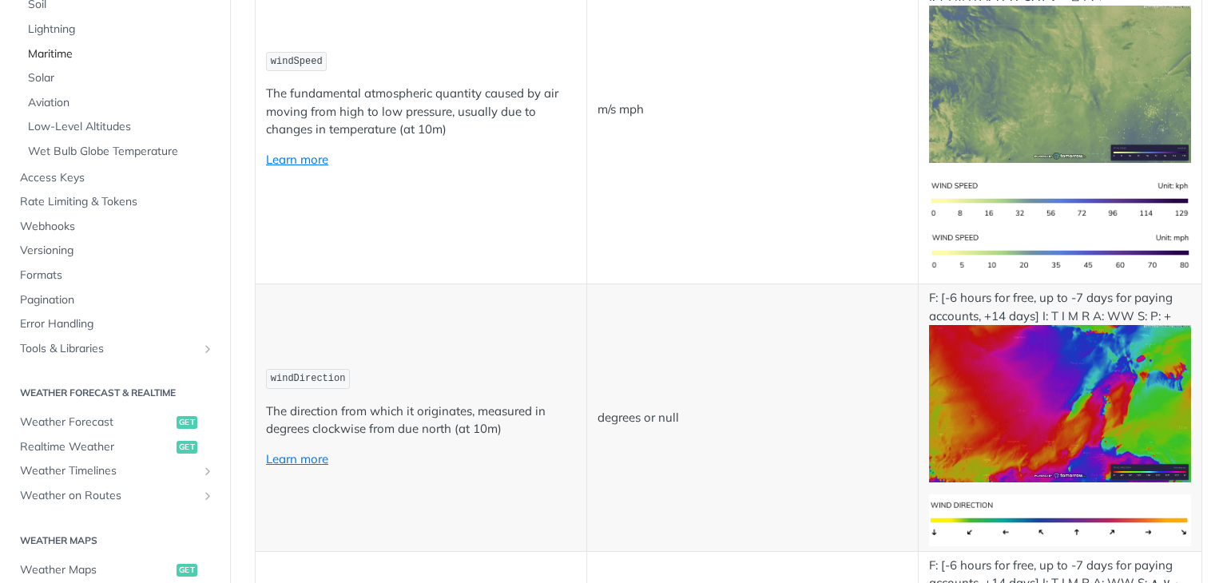
scroll to position [366, 0]
click at [139, 442] on span "Realtime Weather" at bounding box center [96, 446] width 153 height 16
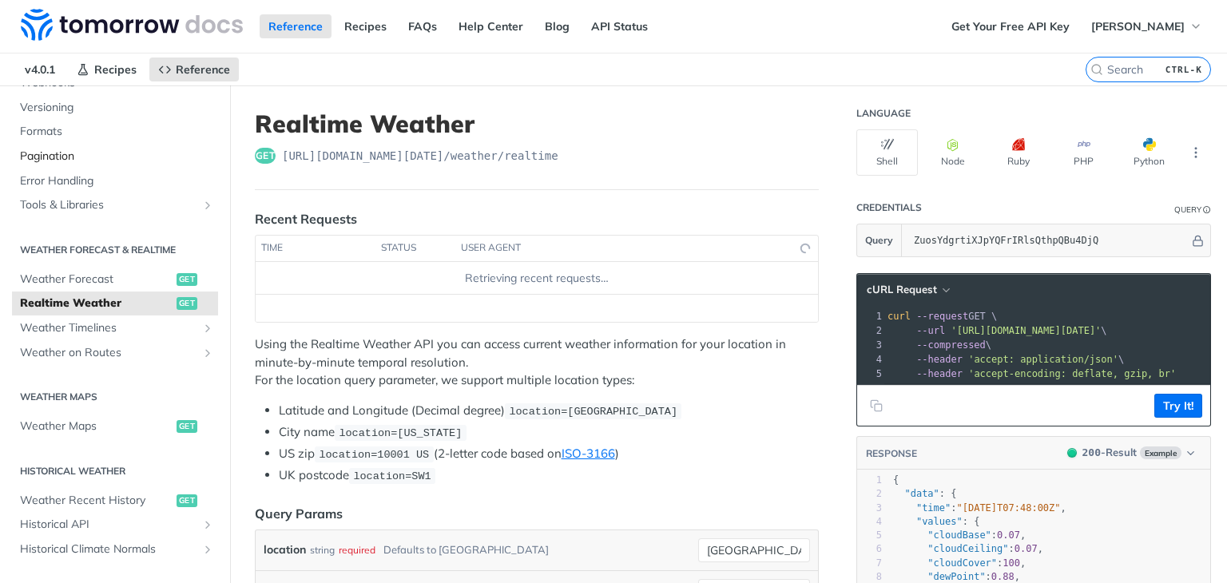
scroll to position [204, 0]
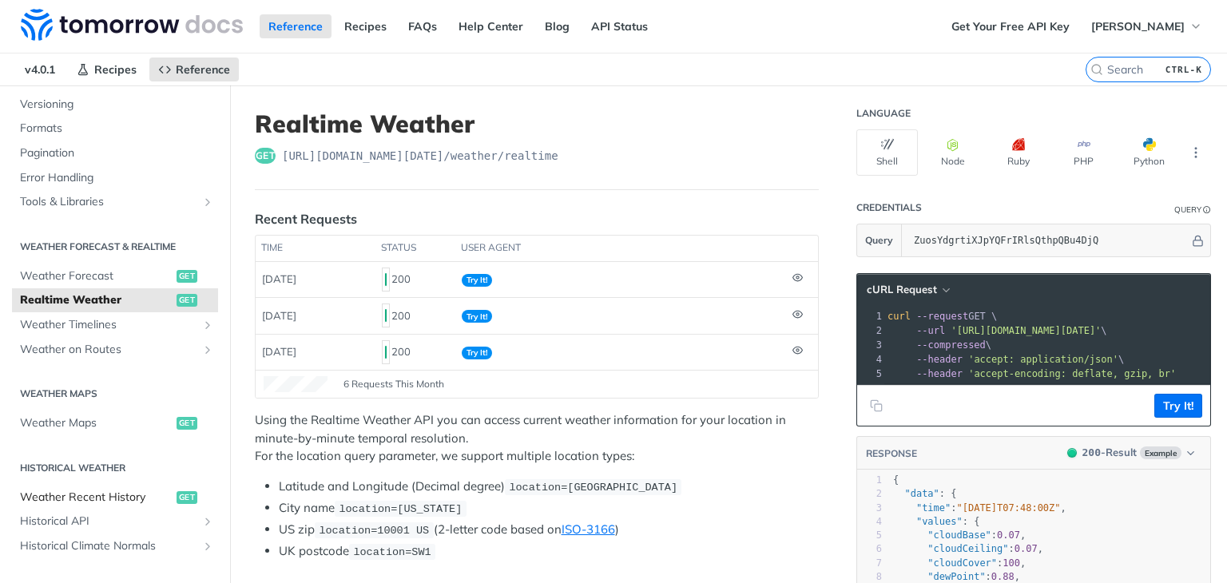
click at [129, 497] on span "Weather Recent History" at bounding box center [96, 498] width 153 height 16
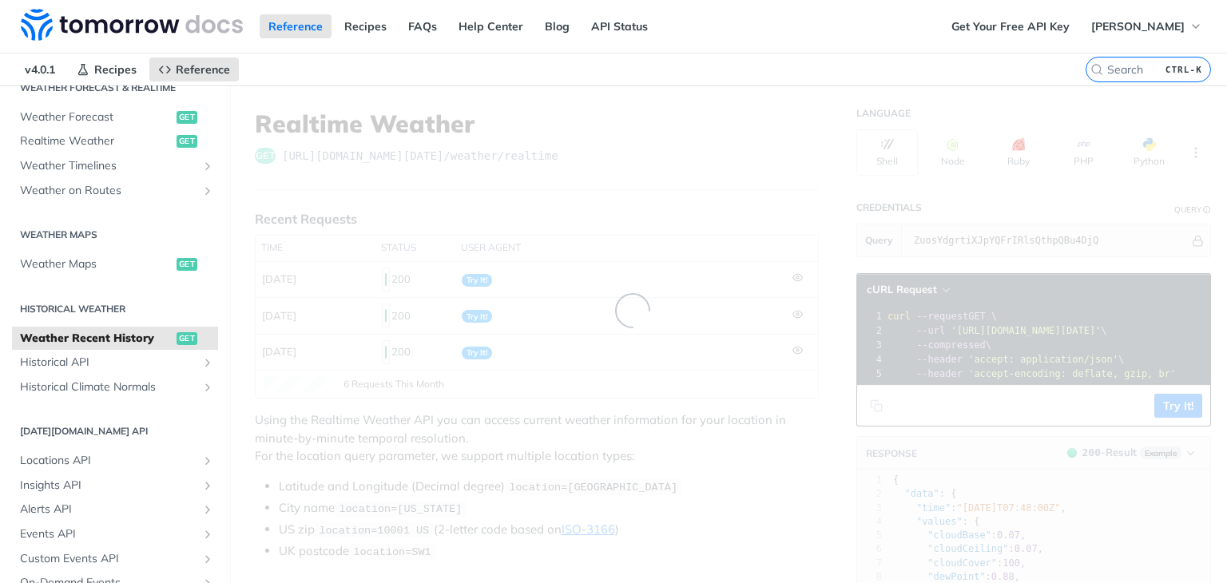
scroll to position [364, 0]
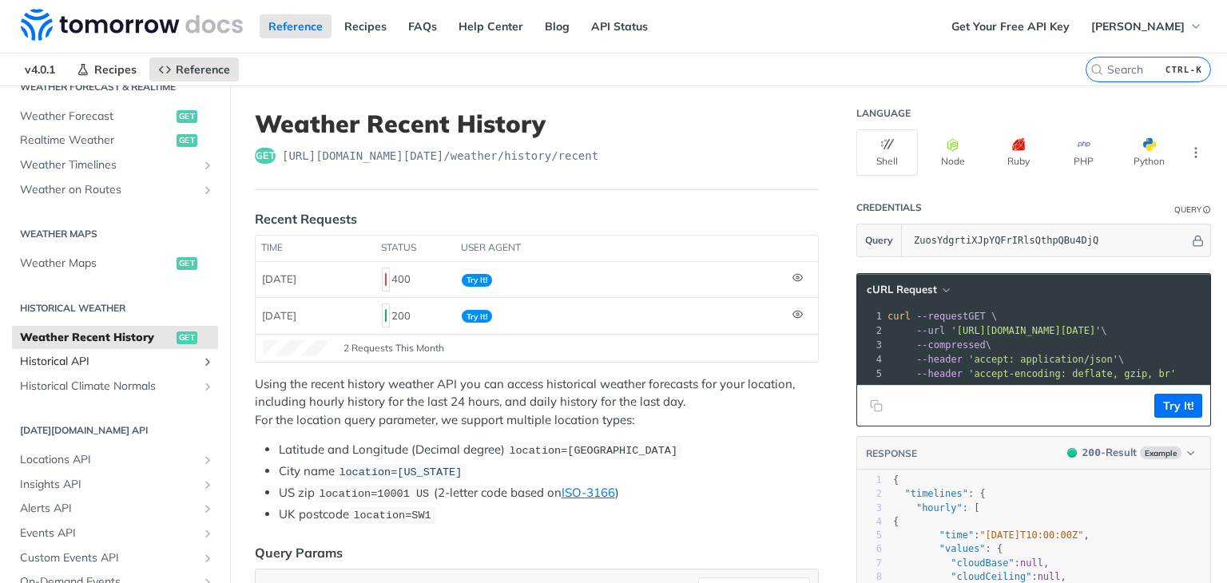
click at [125, 360] on span "Historical API" at bounding box center [108, 362] width 177 height 16
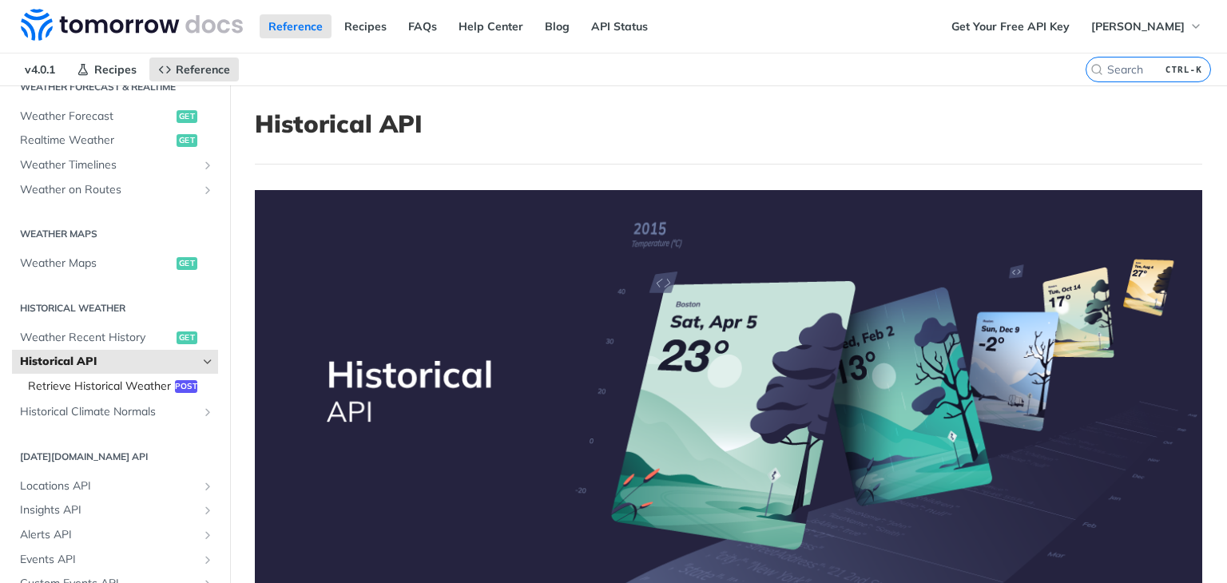
click at [112, 392] on span "Retrieve Historical Weather" at bounding box center [99, 387] width 143 height 16
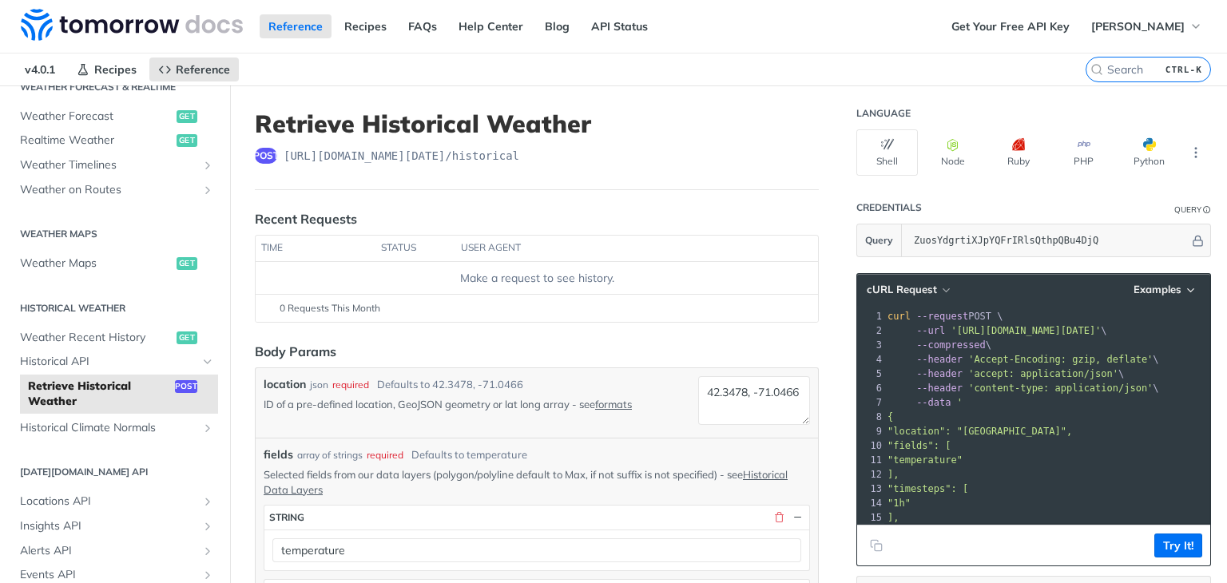
scroll to position [265, 0]
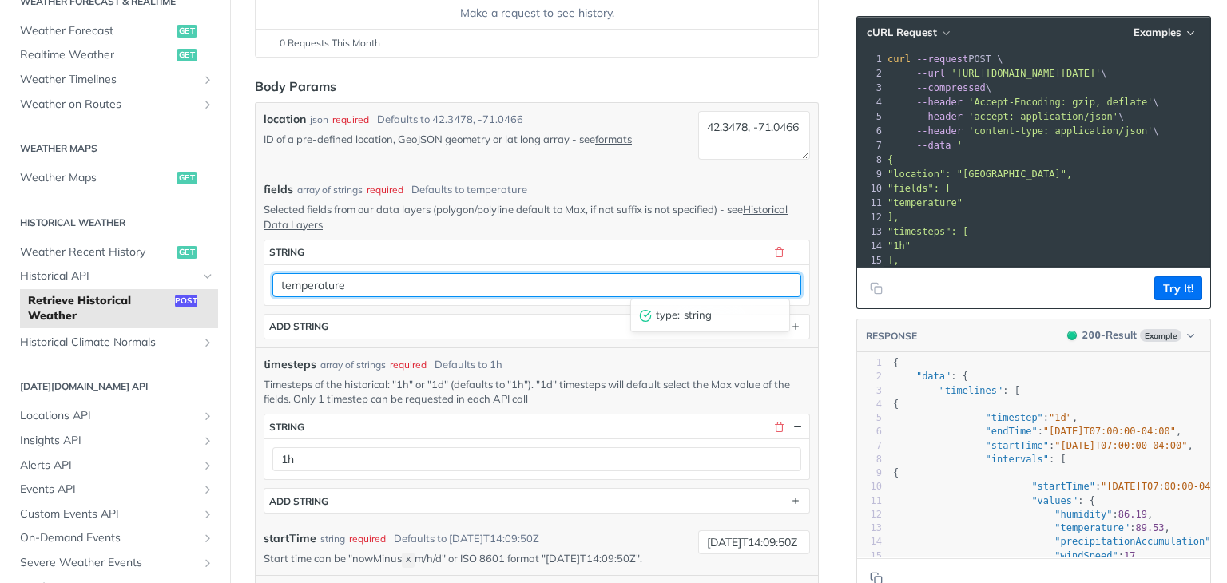
click at [546, 292] on input "temperature" at bounding box center [536, 285] width 529 height 24
drag, startPoint x: 385, startPoint y: 281, endPoint x: 247, endPoint y: 280, distance: 138.2
click at [247, 280] on article "Retrieve Historical Weather post https://api.tomorrow.io/v4 /historical Recent …" at bounding box center [537, 552] width 614 height 1464
paste input "humidity"
type input "humidity"
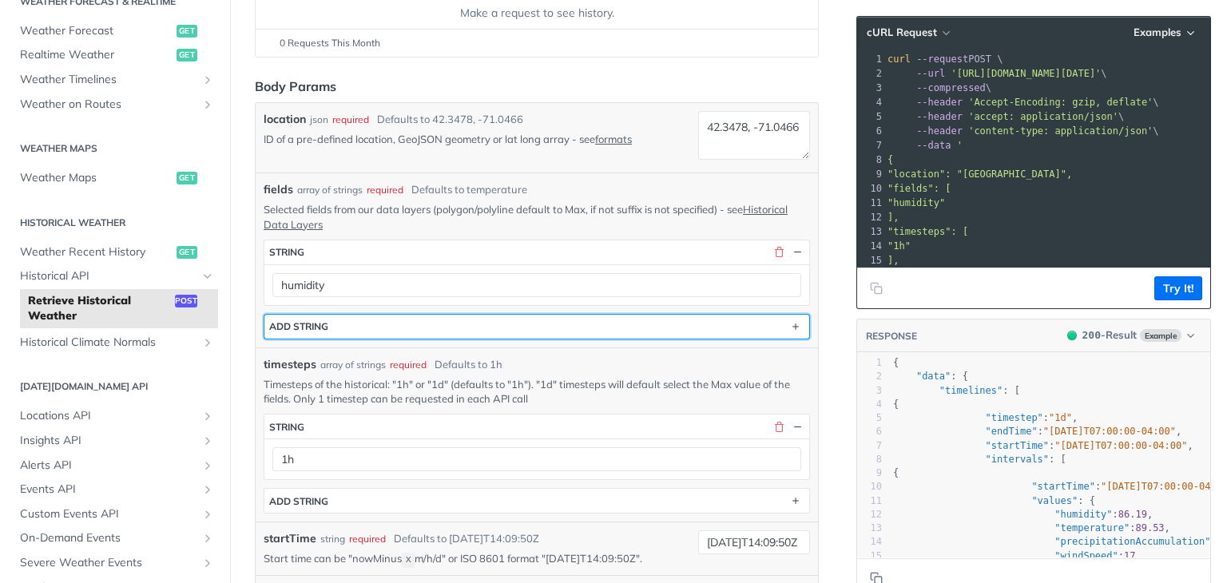
click at [395, 323] on button "ADD string" at bounding box center [536, 327] width 545 height 24
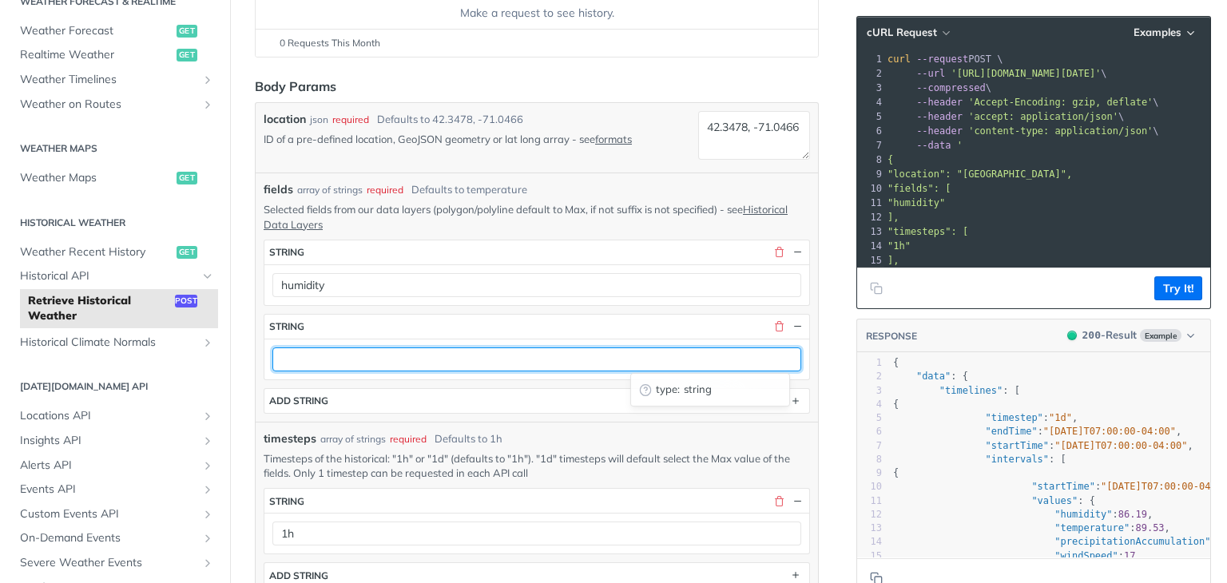
click at [336, 348] on input "text" at bounding box center [536, 360] width 529 height 24
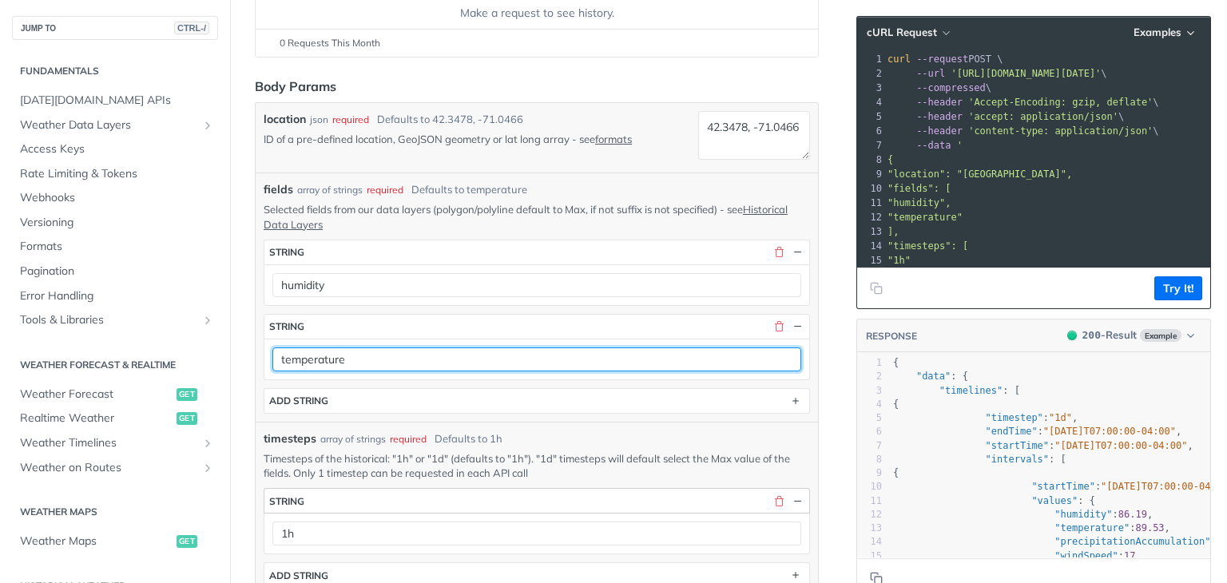
scroll to position [467, 0]
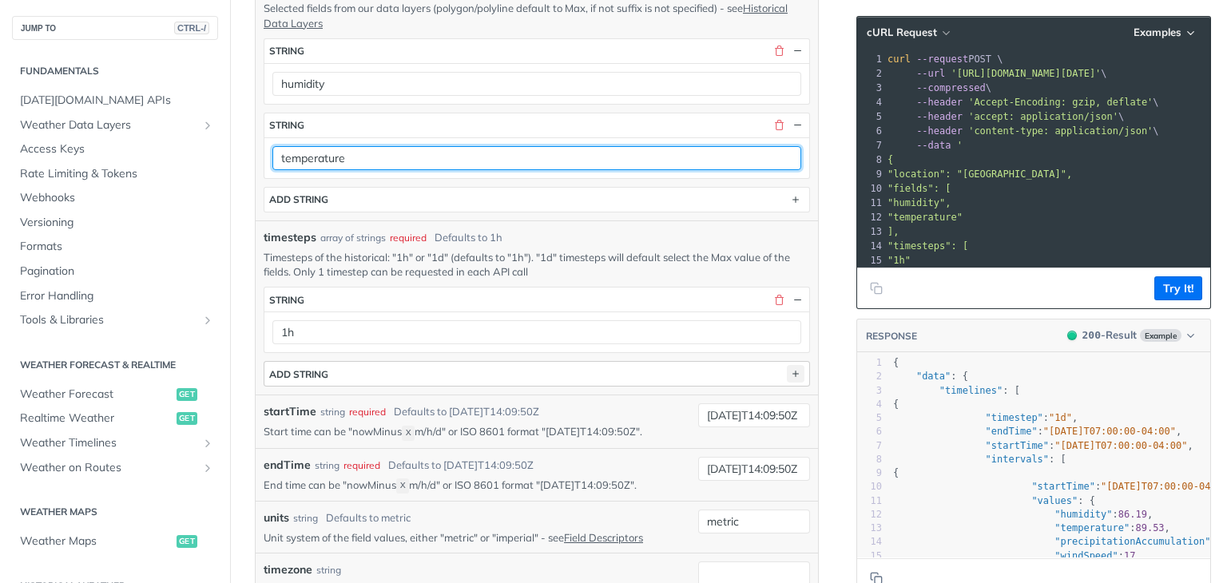
type input "temperature"
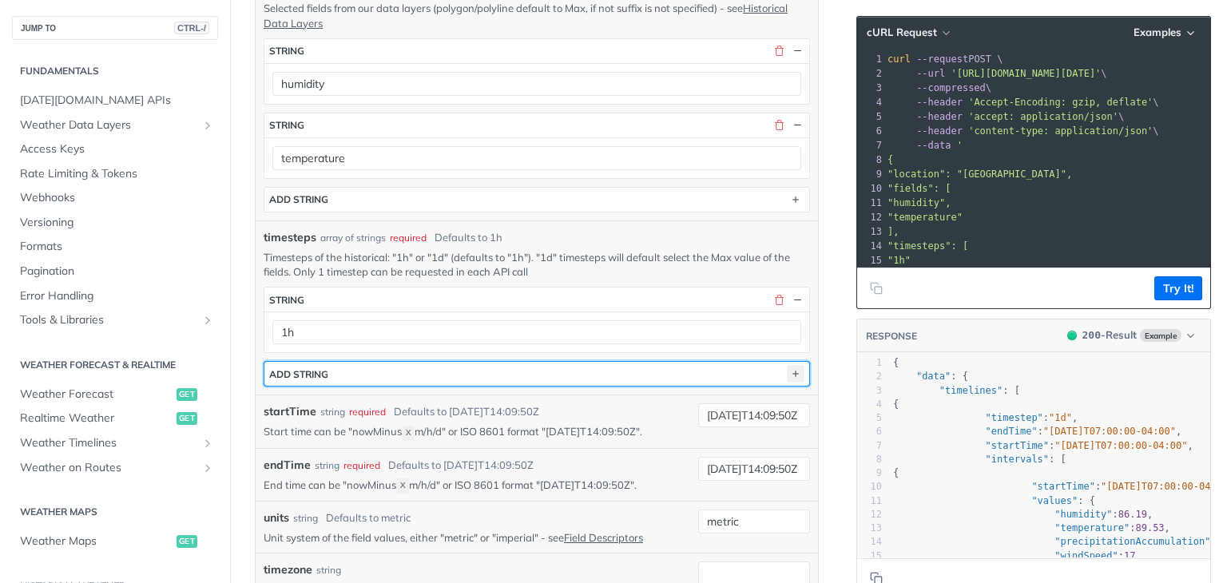
click at [787, 369] on icon "button" at bounding box center [796, 374] width 18 height 18
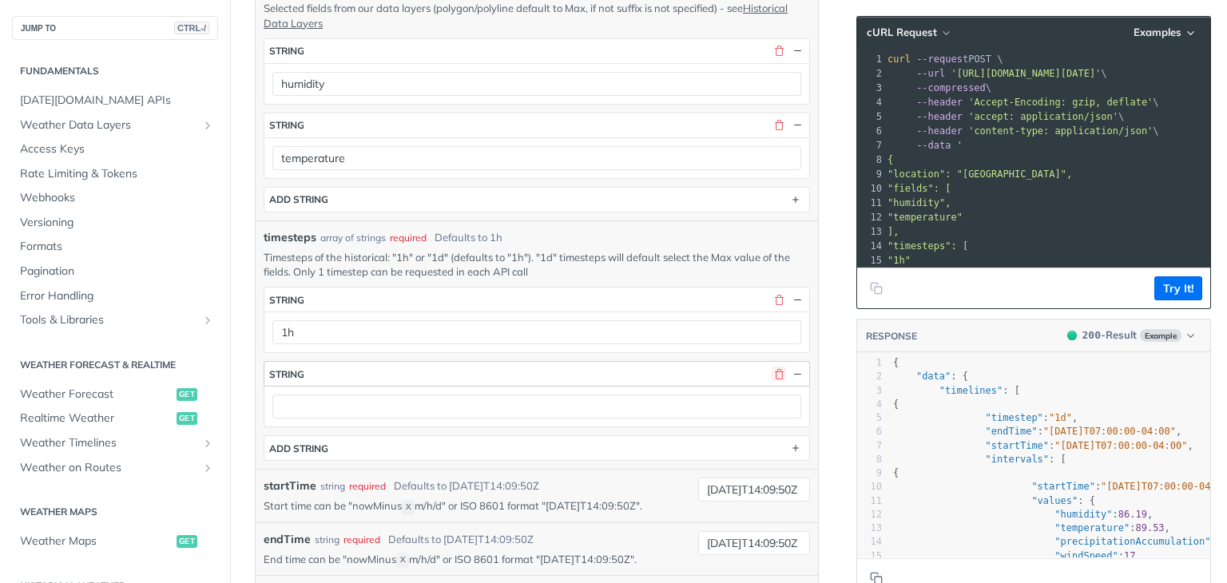
click at [772, 367] on button "button" at bounding box center [779, 374] width 14 height 14
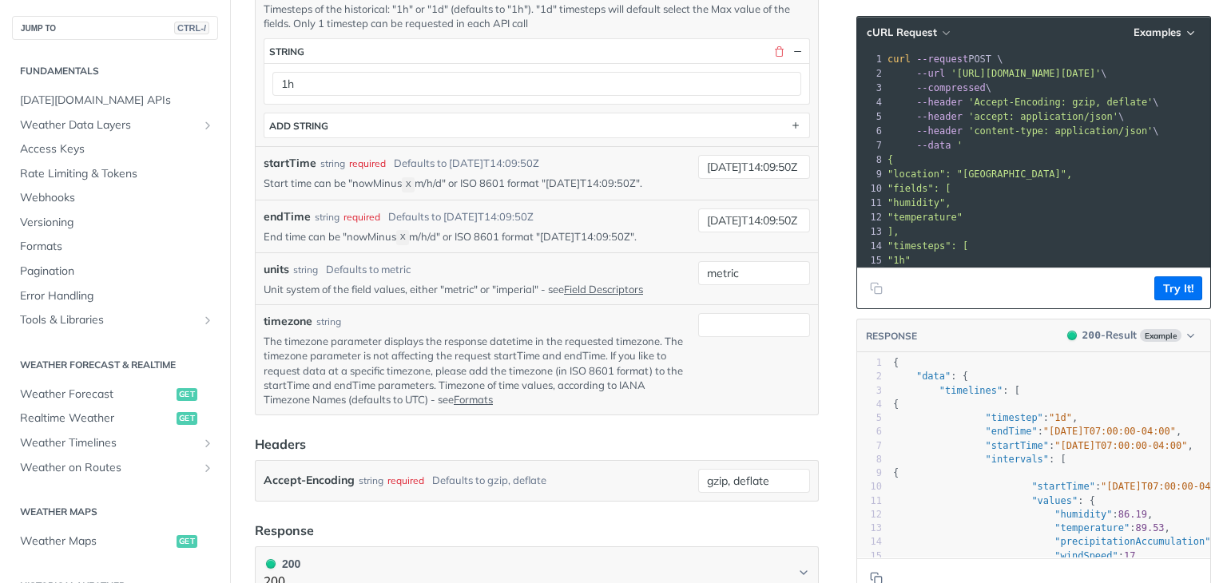
scroll to position [717, 0]
click at [726, 163] on input "2019-03-20T14:09:50Z" at bounding box center [754, 165] width 112 height 24
click at [721, 163] on input "2019-03-20T14:09:50Z" at bounding box center [754, 165] width 112 height 24
click at [592, 206] on div "endTime string required Defaults to 2019-03-28T14:09:50Z" at bounding box center [478, 214] width 428 height 17
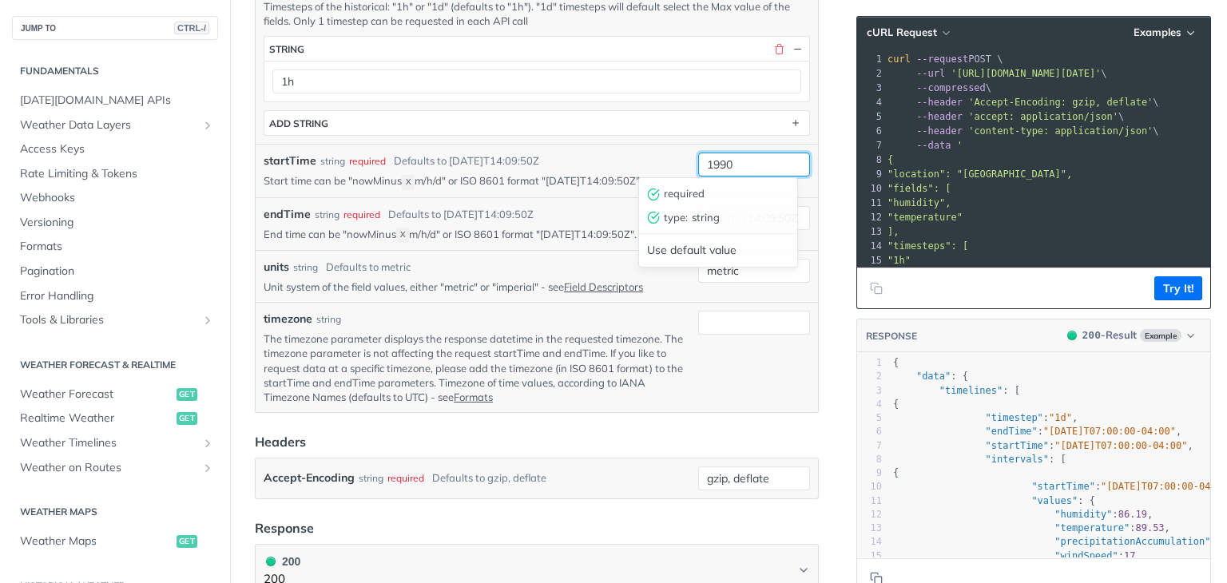
click at [727, 161] on input "1990" at bounding box center [754, 165] width 112 height 24
click at [733, 161] on input "1990-0-01" at bounding box center [754, 165] width 112 height 24
type input "1990-01-01"
click at [579, 250] on div "units string Defaults to metric Unit system of the field values, either "metric…" at bounding box center [537, 276] width 562 height 52
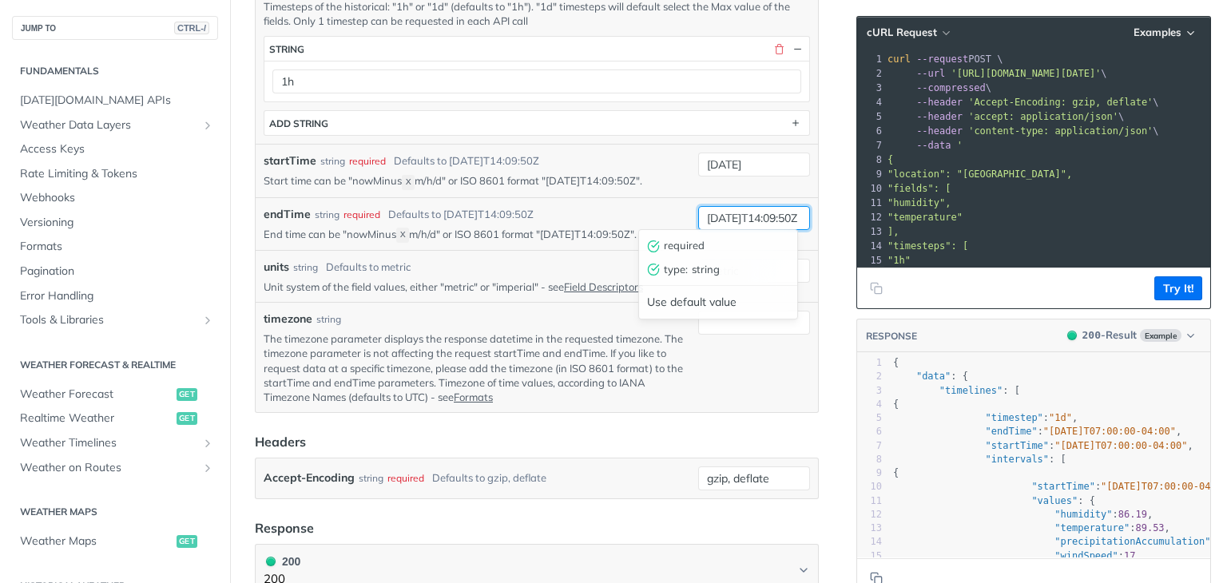
scroll to position [0, 27]
drag, startPoint x: 695, startPoint y: 218, endPoint x: 821, endPoint y: 219, distance: 126.2
click at [821, 219] on article "Retrieve Historical Weather post https://api.tomorrow.io/v4 /historical Recent …" at bounding box center [537, 137] width 614 height 1538
type input "2025-09-29"
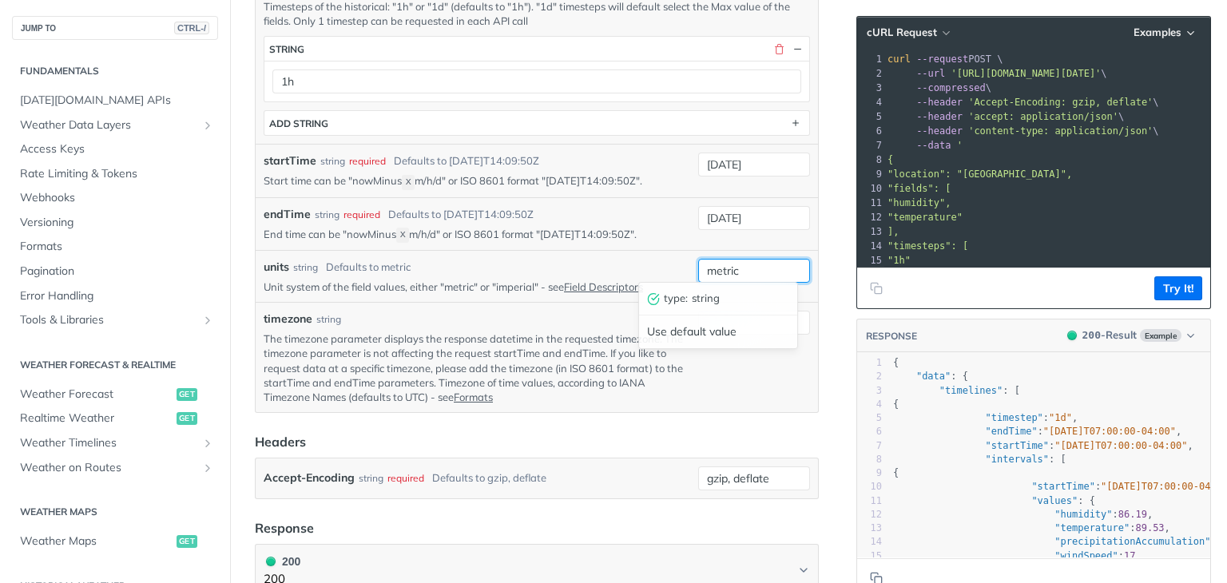
click at [754, 269] on input "metric" at bounding box center [754, 271] width 112 height 24
click at [550, 340] on p "The timezone parameter displays the response datetime in the requested timezone…" at bounding box center [478, 368] width 428 height 73
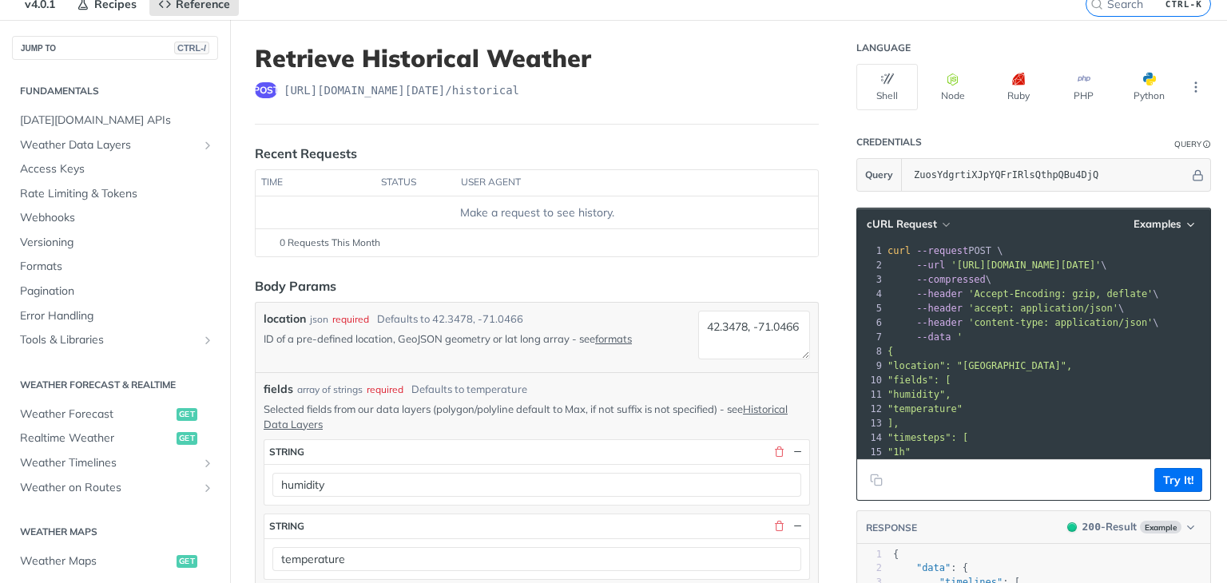
scroll to position [60, 0]
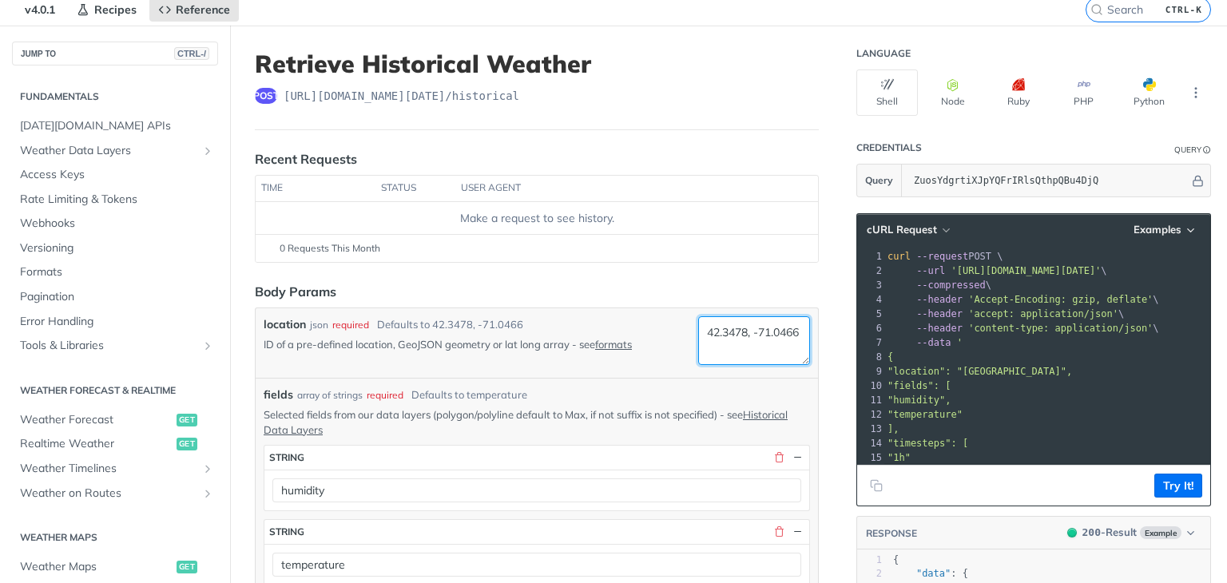
drag, startPoint x: 751, startPoint y: 357, endPoint x: 692, endPoint y: 356, distance: 59.1
click at [698, 356] on textarea "42.3478, -71.0466" at bounding box center [754, 340] width 112 height 49
paste textarea "78.48"
click at [742, 329] on textarea "42.3478, 78.486" at bounding box center [754, 340] width 112 height 49
drag, startPoint x: 750, startPoint y: 332, endPoint x: 689, endPoint y: 332, distance: 60.7
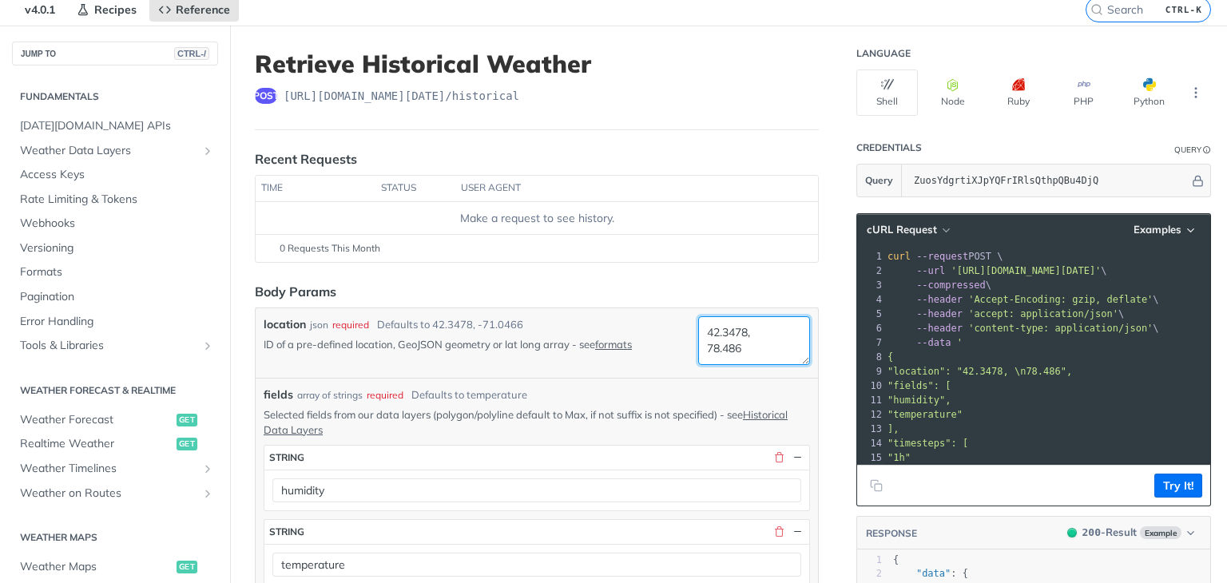
click at [698, 332] on textarea "42.3478, 78.486" at bounding box center [754, 340] width 112 height 49
paste textarea "17.385"
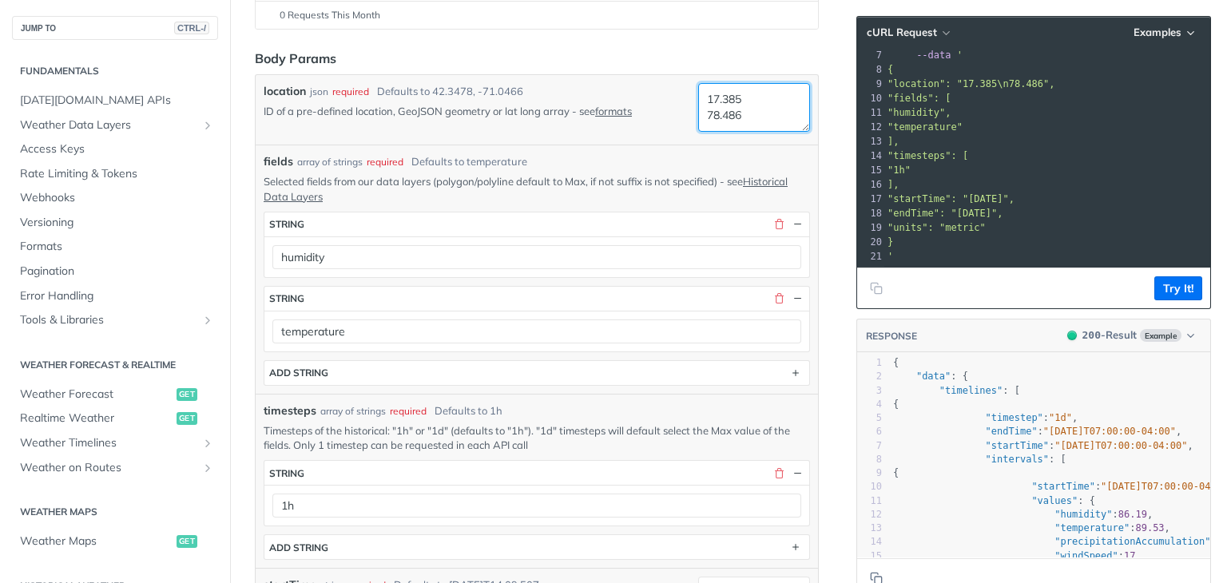
scroll to position [304, 0]
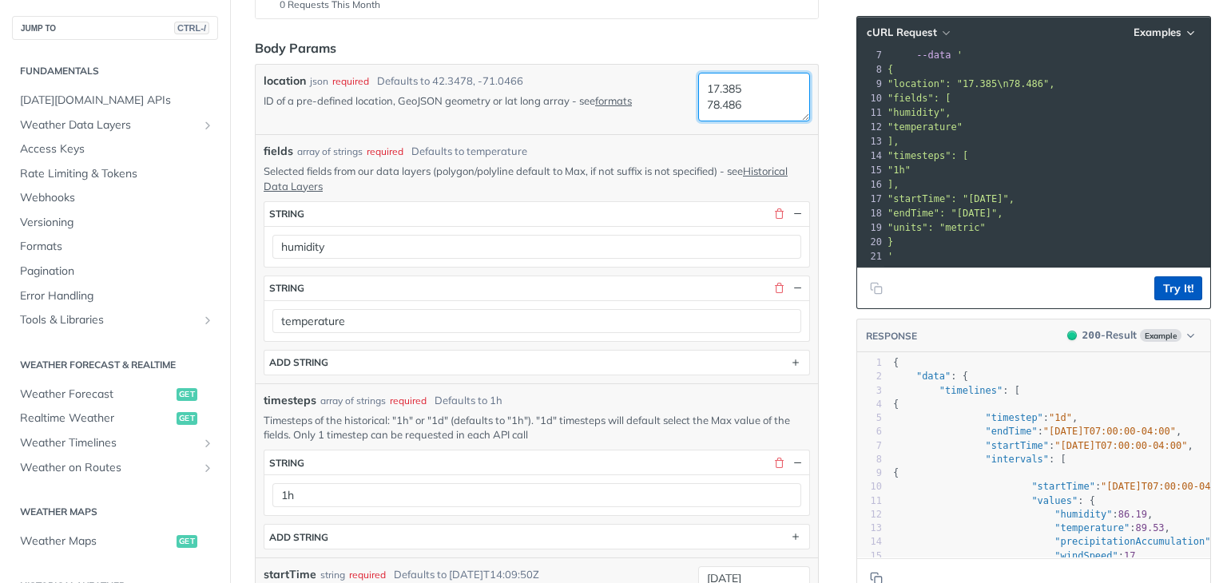
type textarea "17.385 78.486"
click at [1163, 282] on button "Try It!" at bounding box center [1178, 288] width 48 height 24
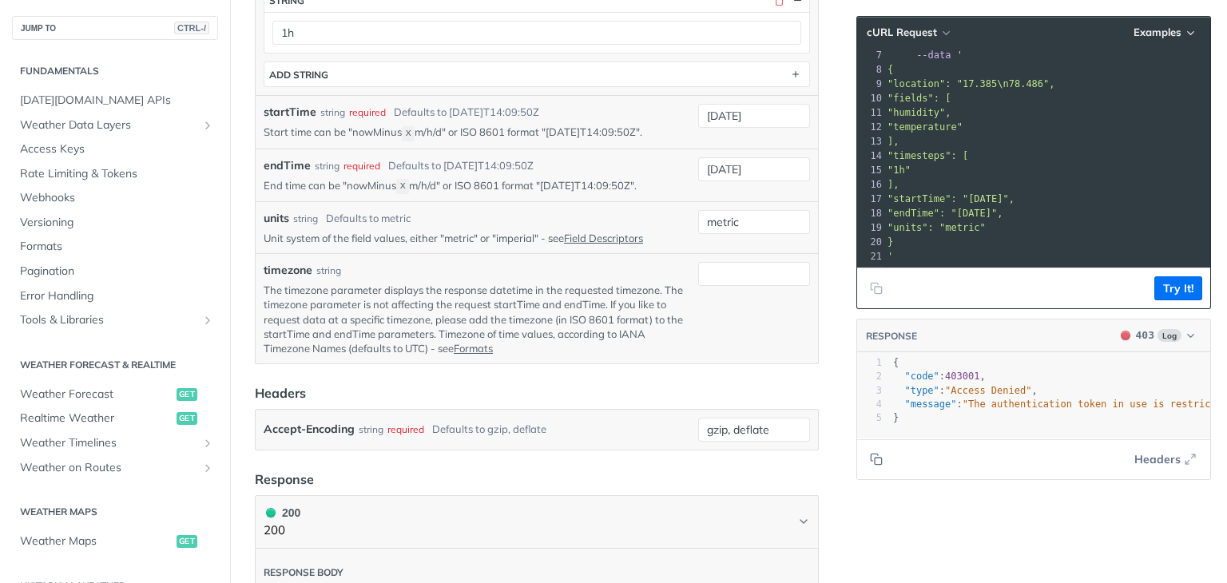
scroll to position [770, 0]
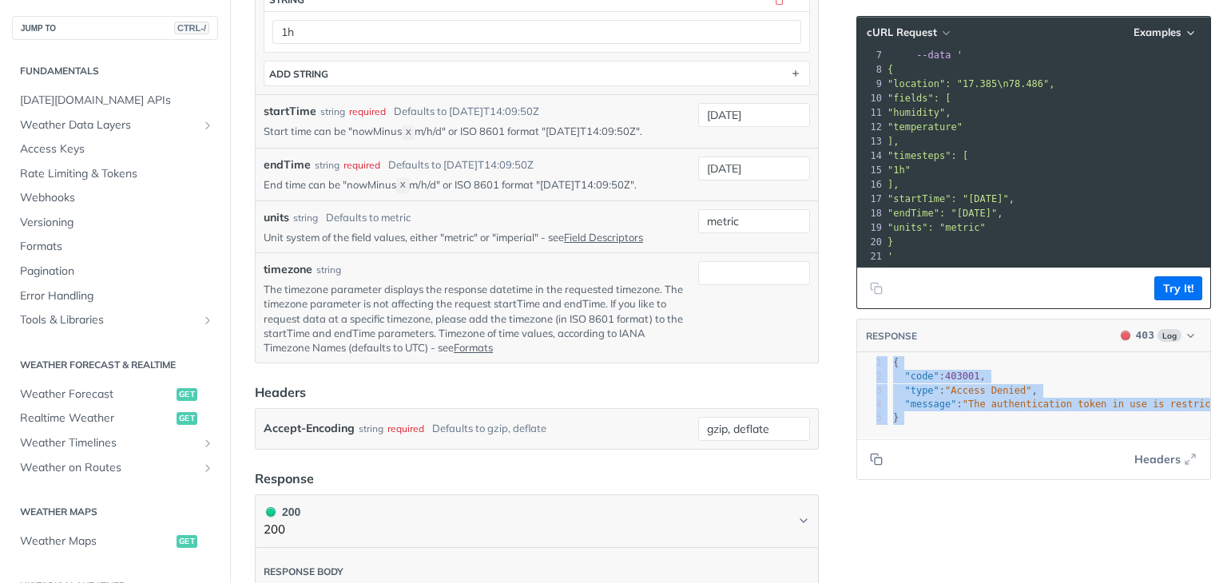
drag, startPoint x: 1021, startPoint y: 442, endPoint x: 1034, endPoint y: 432, distance: 16.0
click at [1034, 432] on div "RESPONSE 403 Log xxxxxxxxxx 44 5 } 1 { 2 "code" : 403001 , 3 "type" : "Access D…" at bounding box center [1033, 399] width 355 height 161
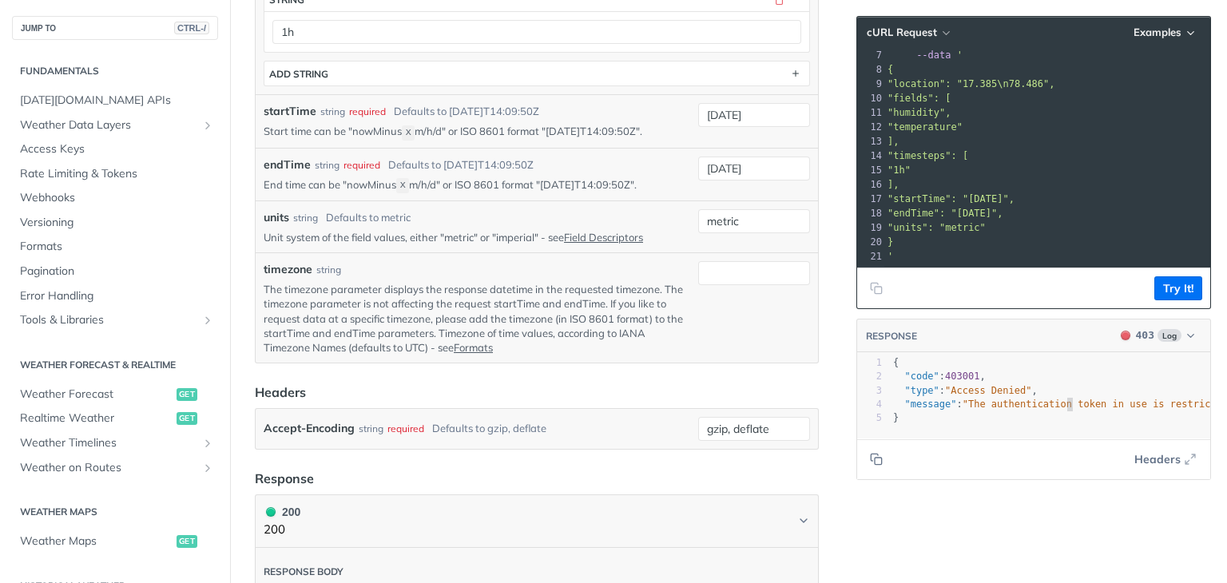
click at [1053, 399] on span ""The authentication token in use is restricted and cannot access the requested …" at bounding box center [1220, 404] width 514 height 11
drag, startPoint x: 1019, startPoint y: 441, endPoint x: 1060, endPoint y: 441, distance: 40.7
click at [1060, 441] on footer "Headers" at bounding box center [1033, 459] width 353 height 41
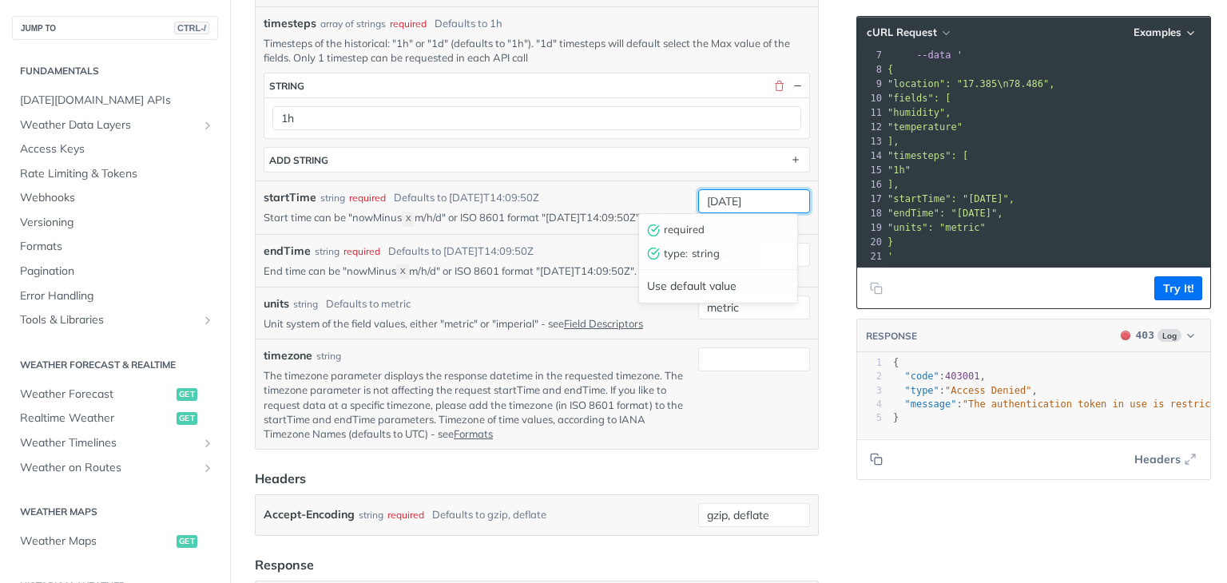
click at [708, 196] on input "1990-01-01" at bounding box center [754, 201] width 112 height 24
click at [566, 201] on div "startTime string required Defaults to 2019-03-20T14:09:50Z" at bounding box center [478, 197] width 428 height 17
click at [1158, 295] on button "Try It!" at bounding box center [1178, 288] width 48 height 24
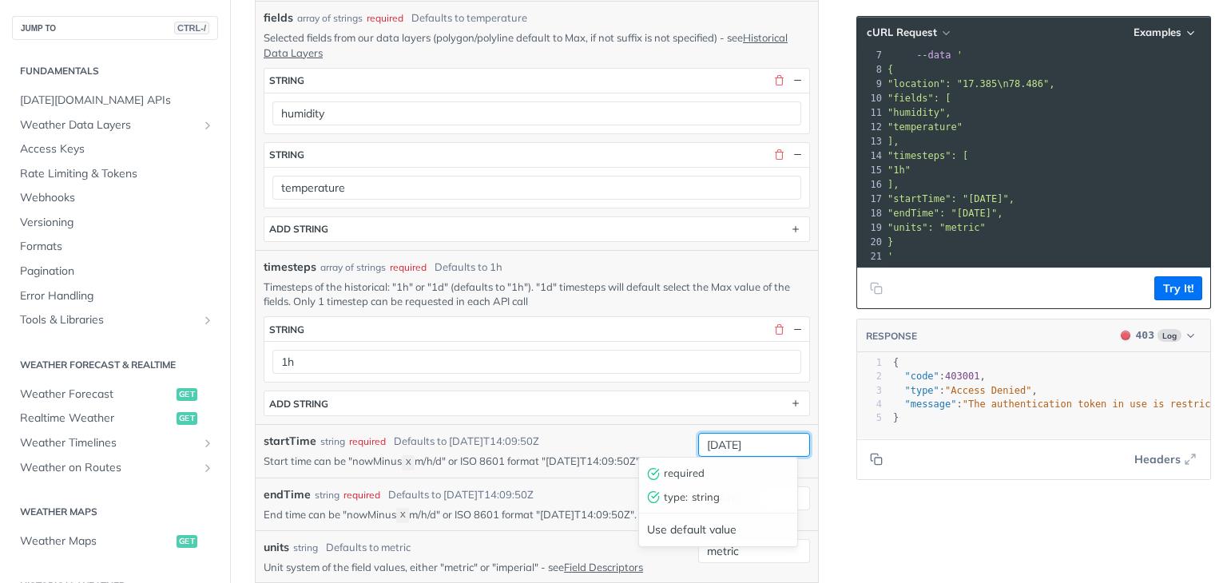
click at [717, 442] on input "2020-01-01" at bounding box center [754, 445] width 112 height 24
type input "2022-01-01"
click at [1162, 277] on button "Try It!" at bounding box center [1178, 288] width 48 height 24
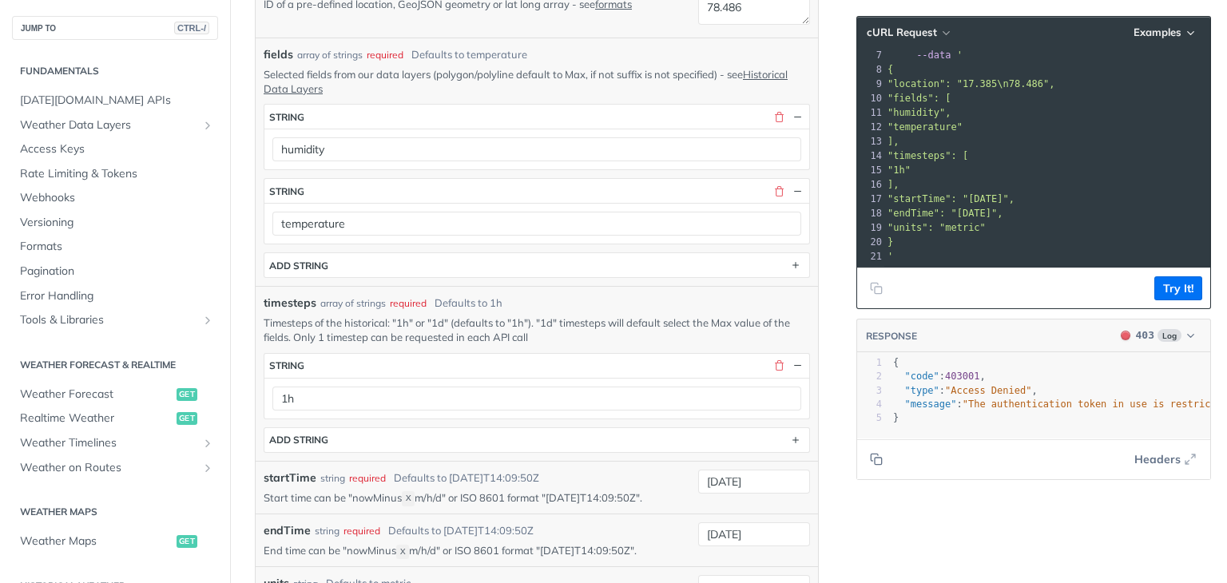
scroll to position [476, 0]
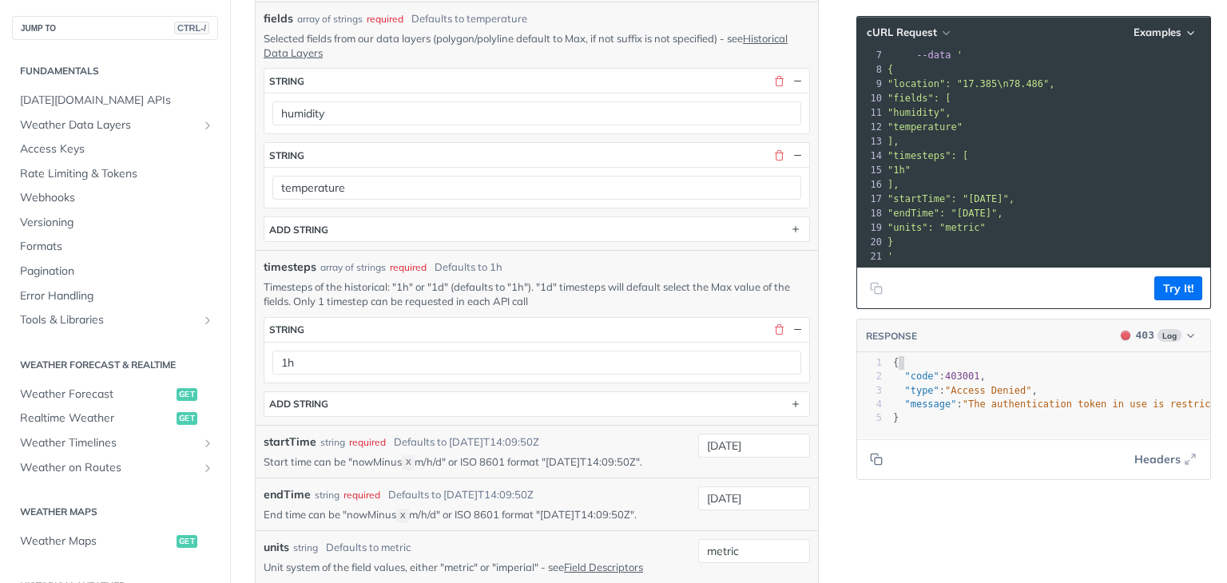
click at [1074, 361] on pre "{" at bounding box center [1161, 363] width 543 height 14
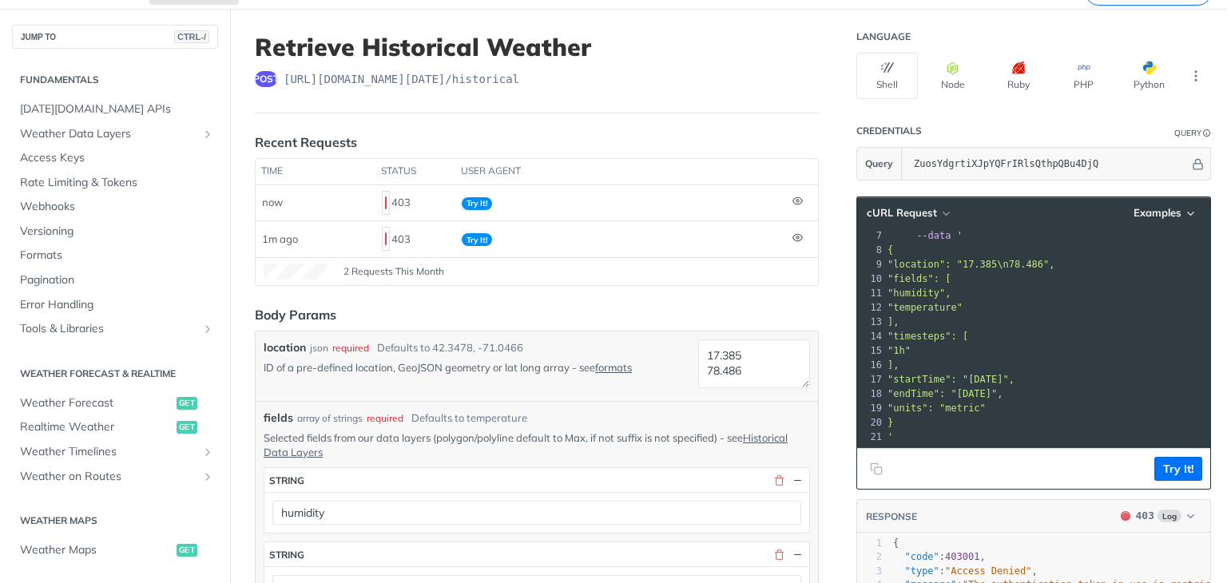
scroll to position [0, 0]
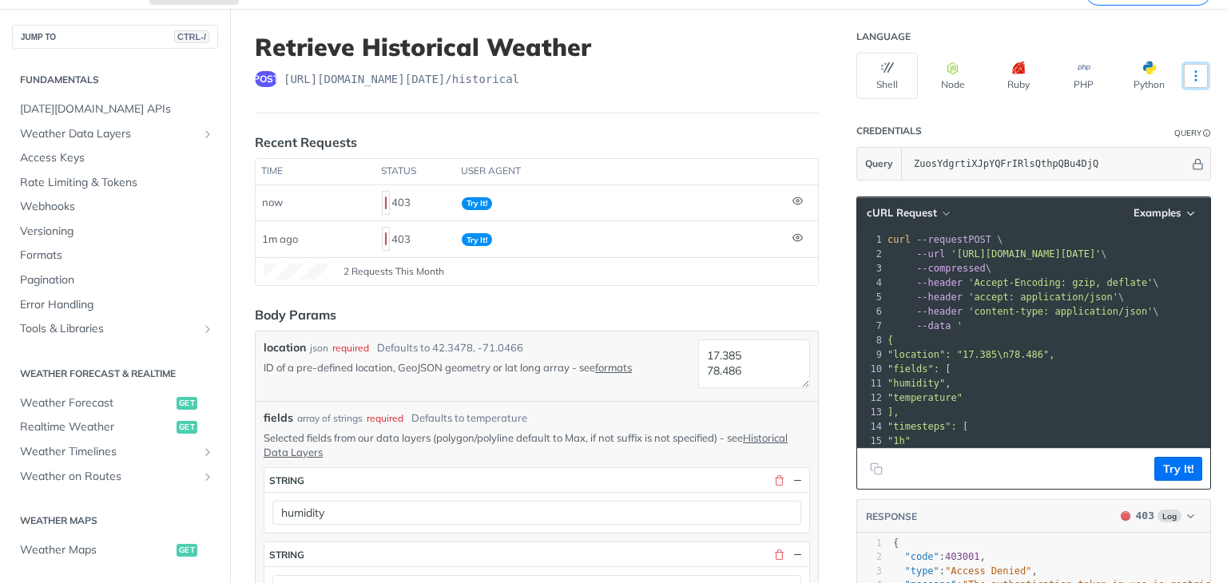
click at [1184, 84] on button "More Languages" at bounding box center [1196, 76] width 24 height 24
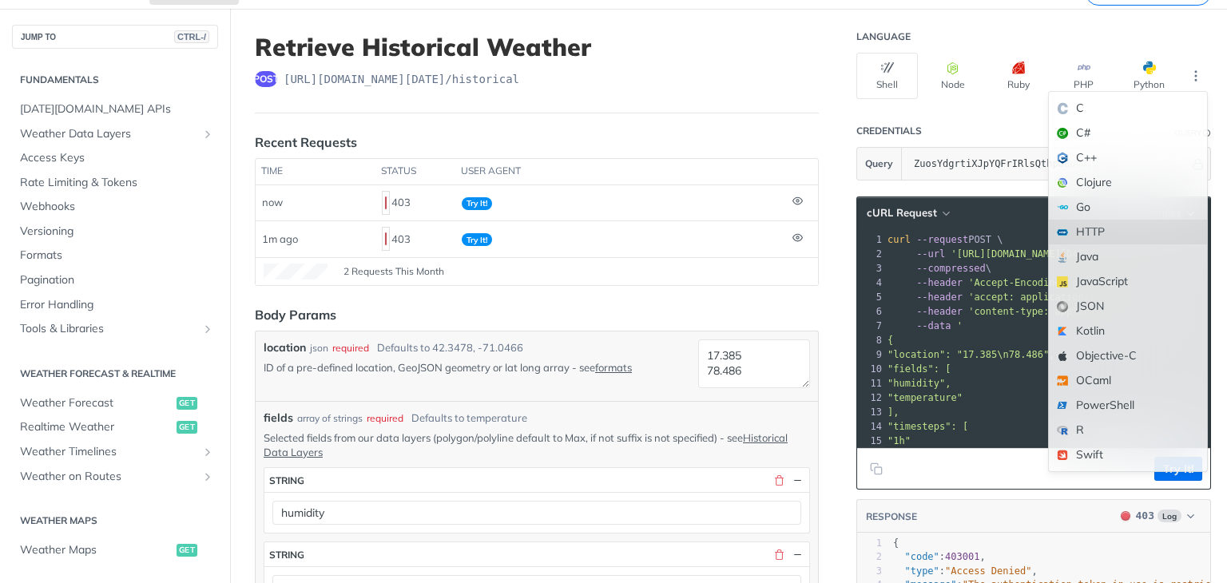
click at [1094, 221] on div "HTTP" at bounding box center [1128, 232] width 158 height 25
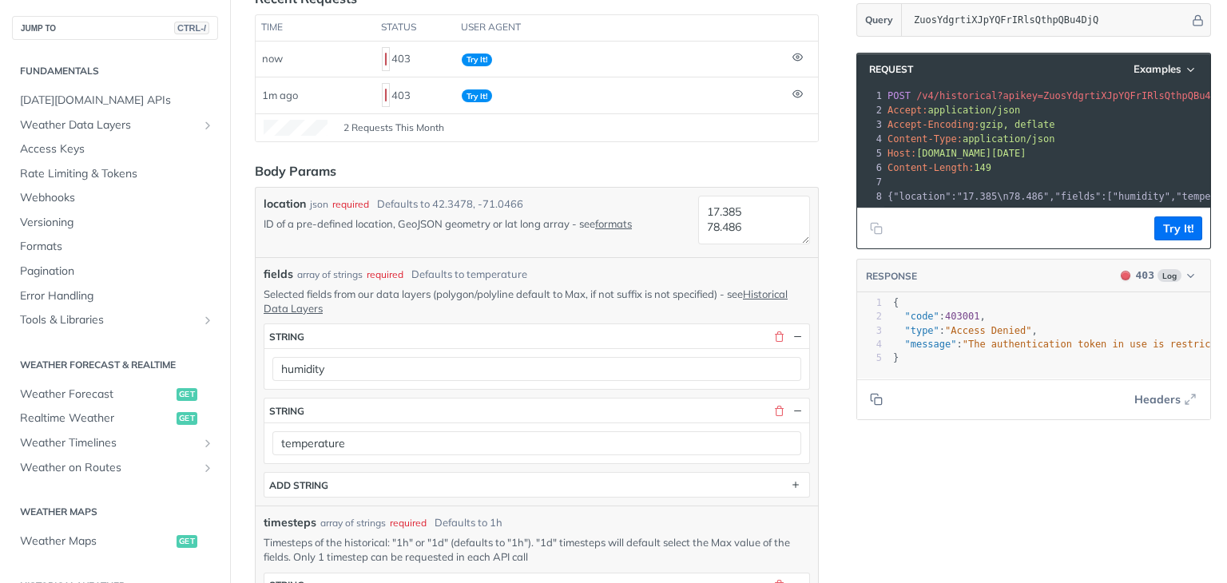
scroll to position [223, 0]
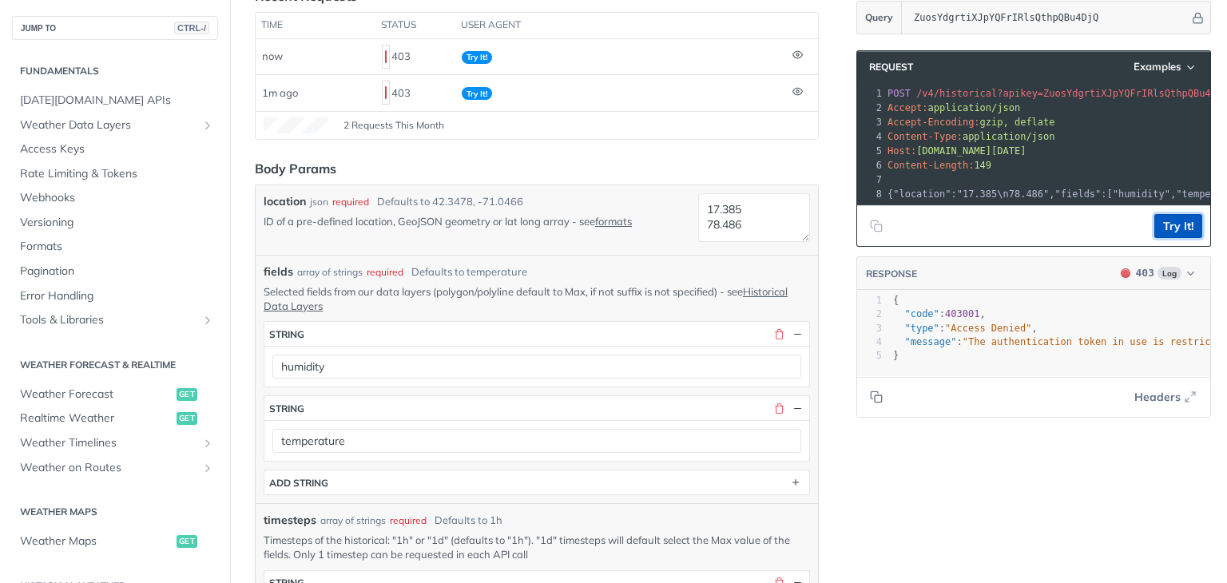
click at [1163, 232] on button "Try It!" at bounding box center [1178, 226] width 48 height 24
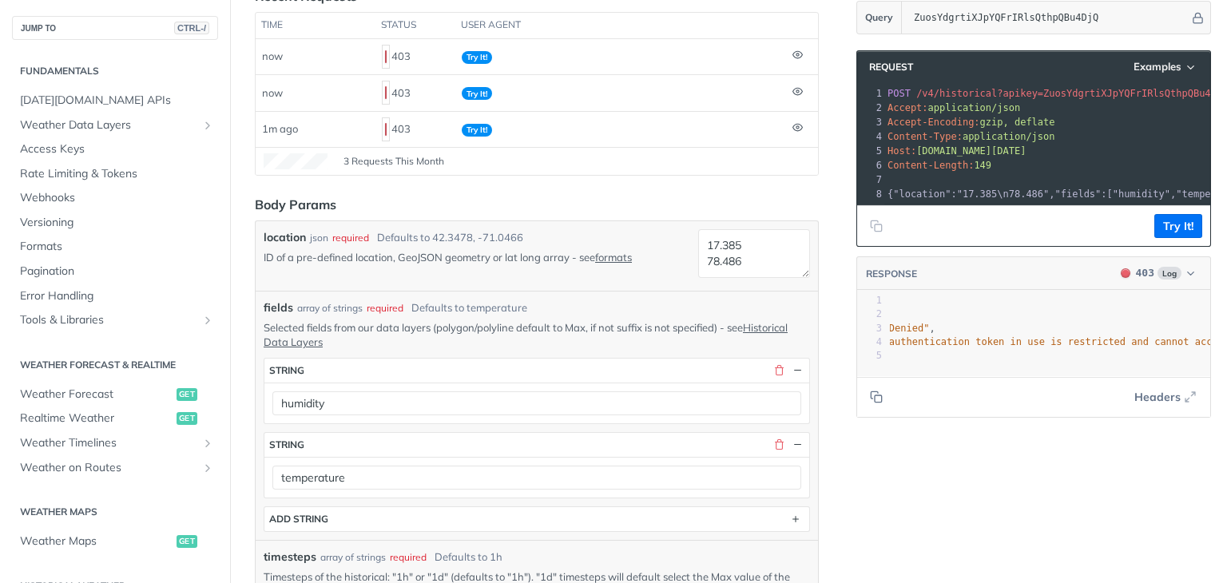
scroll to position [0, 221]
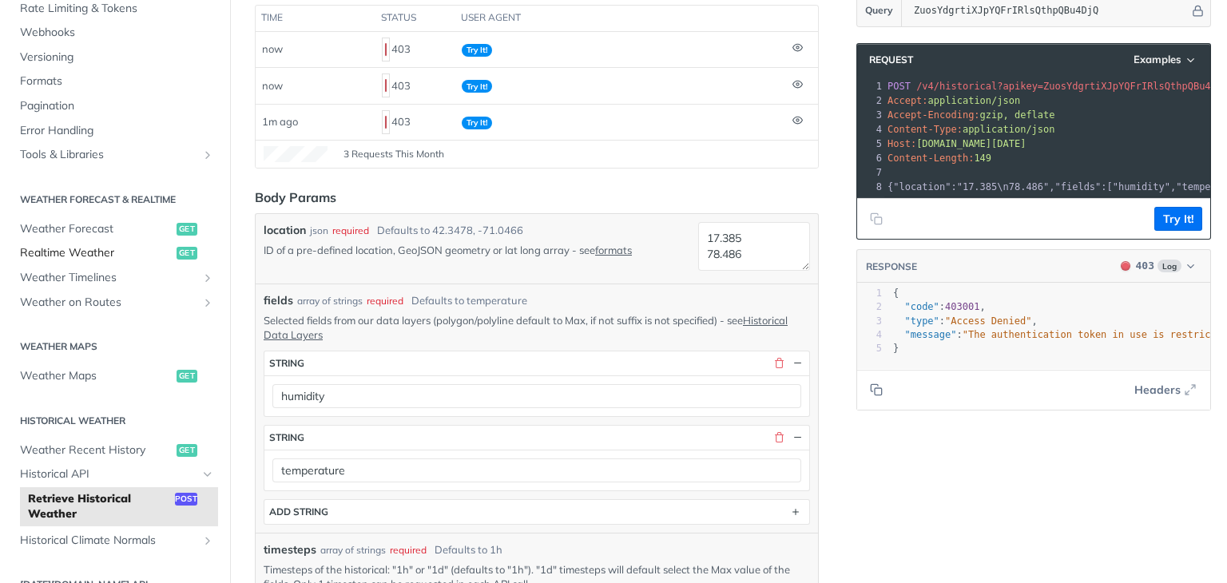
click at [137, 254] on span "Realtime Weather" at bounding box center [96, 253] width 153 height 16
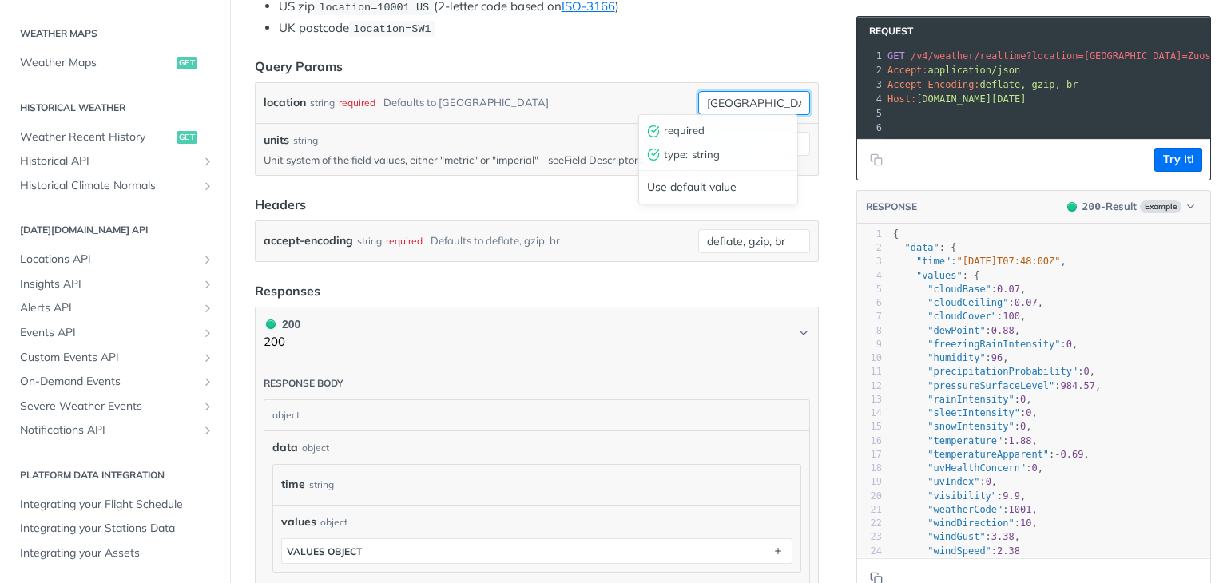
click at [745, 108] on input "toronto" at bounding box center [754, 103] width 112 height 24
type input "t"
type input "Hyderabad"
click at [556, 141] on div "units string" at bounding box center [478, 140] width 428 height 17
click at [698, 138] on input "units" at bounding box center [754, 144] width 112 height 24
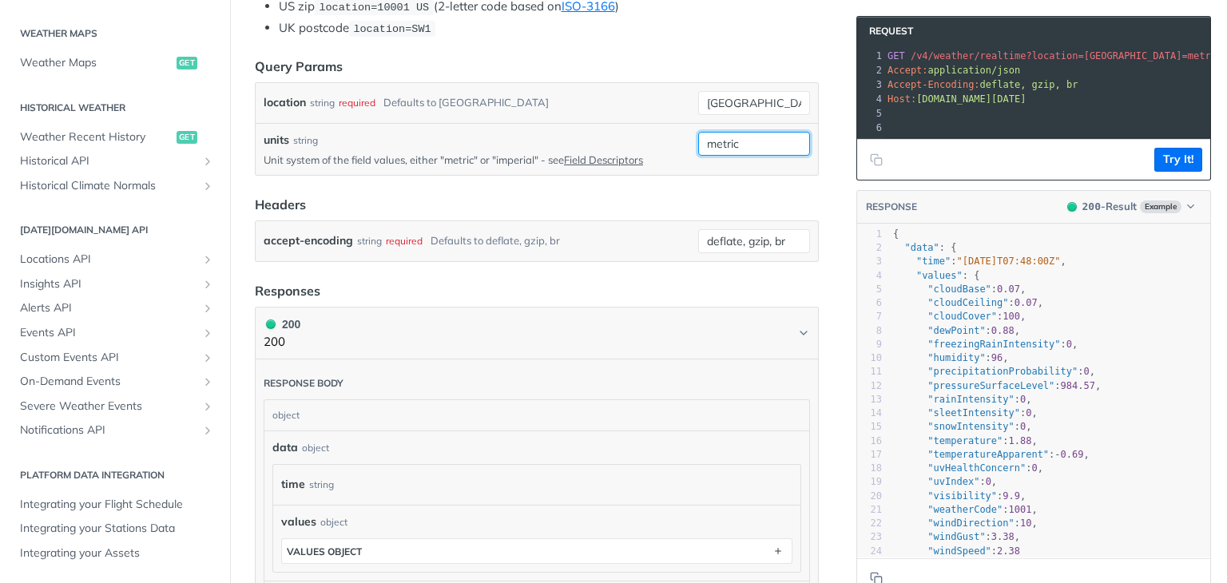
type input "metric"
click at [610, 179] on form "Query Params location string required Defaults to toronto Hyderabad units strin…" at bounding box center [537, 159] width 564 height 205
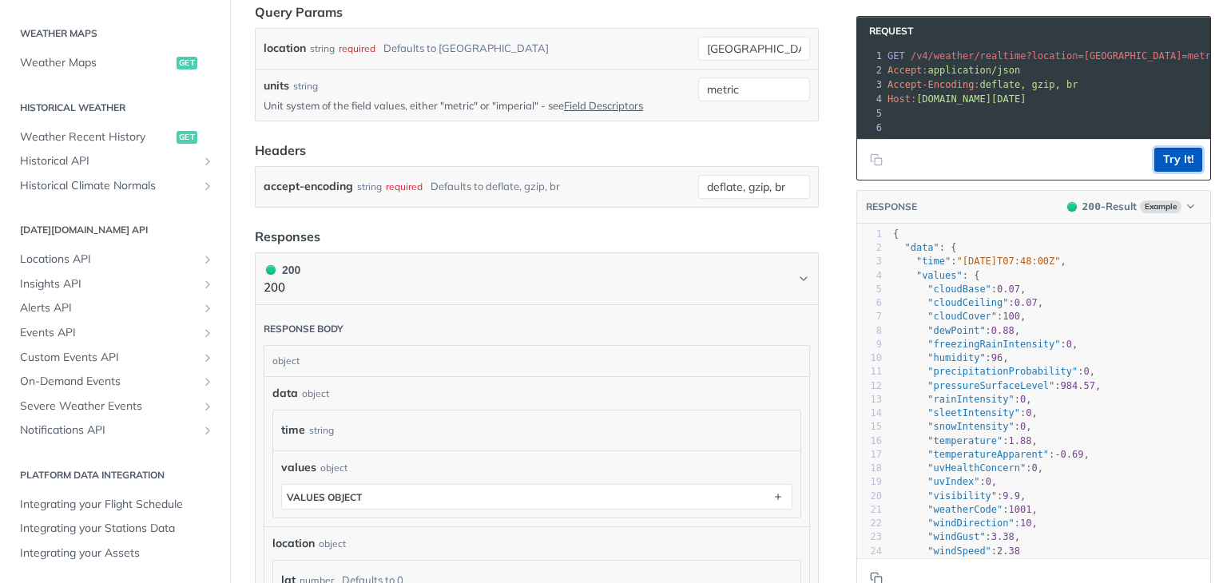
click at [1163, 172] on button "Try It!" at bounding box center [1178, 160] width 48 height 24
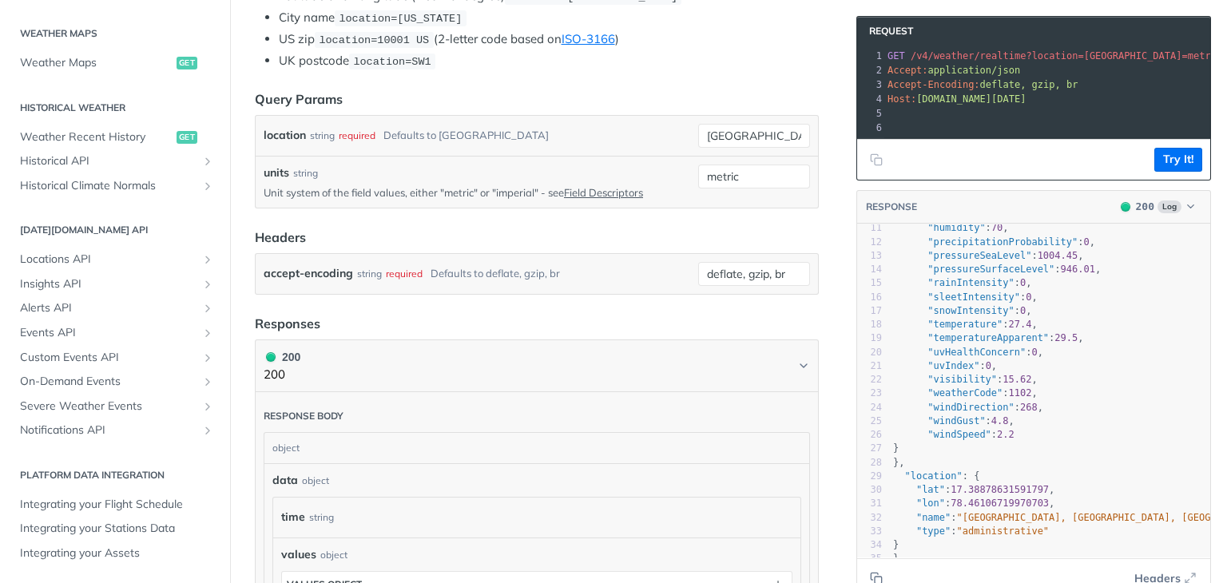
scroll to position [489, 0]
click at [764, 138] on input "Hyderabad" at bounding box center [754, 137] width 112 height 24
type input "H"
type input "Durgapur"
click at [1169, 158] on footer "Try It!" at bounding box center [1033, 159] width 353 height 41
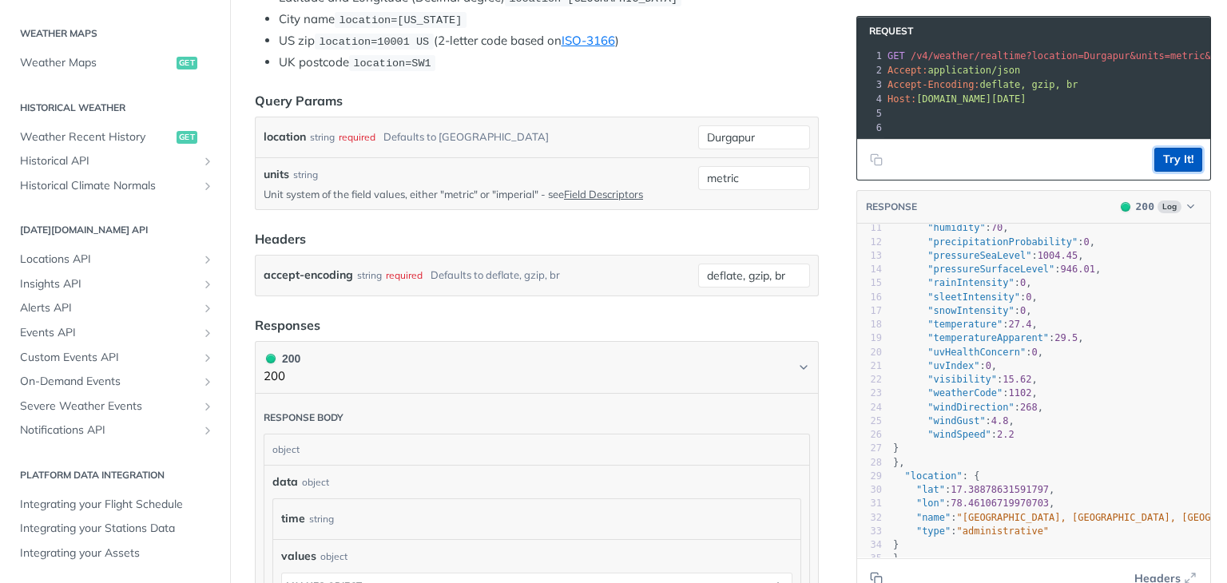
click at [1167, 172] on button "Try It!" at bounding box center [1178, 160] width 48 height 24
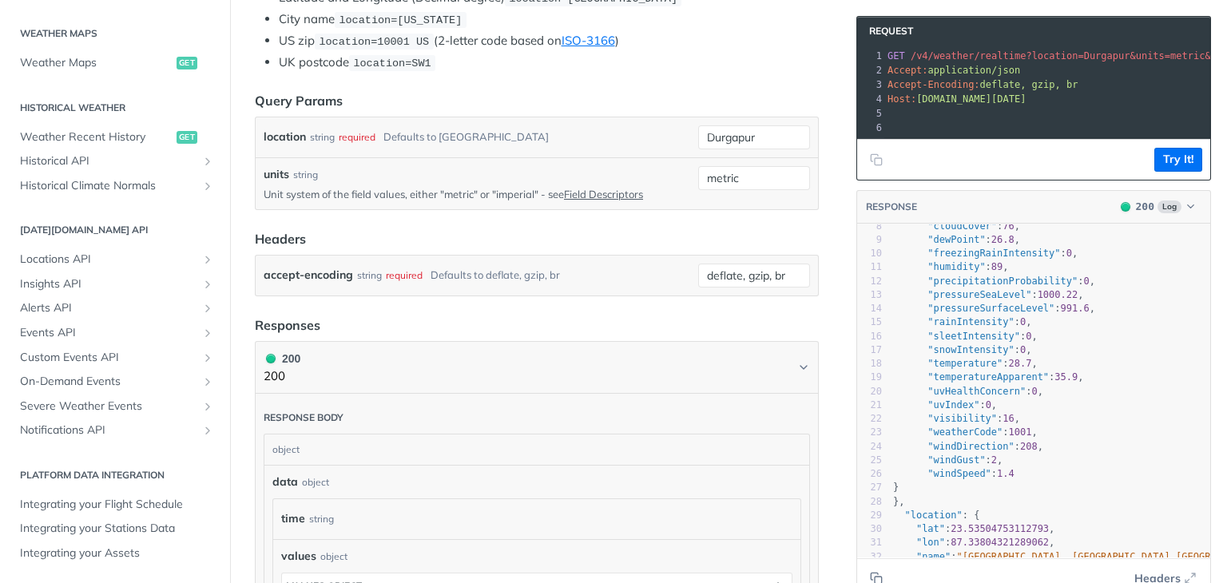
scroll to position [54, 0]
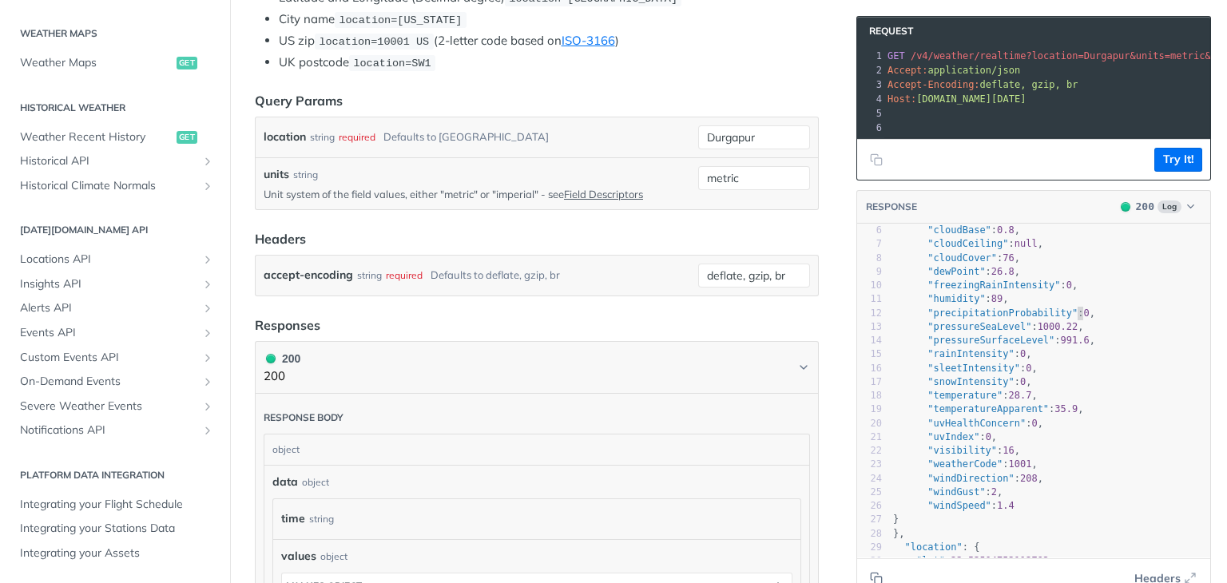
click at [1083, 319] on span "0" at bounding box center [1086, 313] width 6 height 11
